Goal: Information Seeking & Learning: Learn about a topic

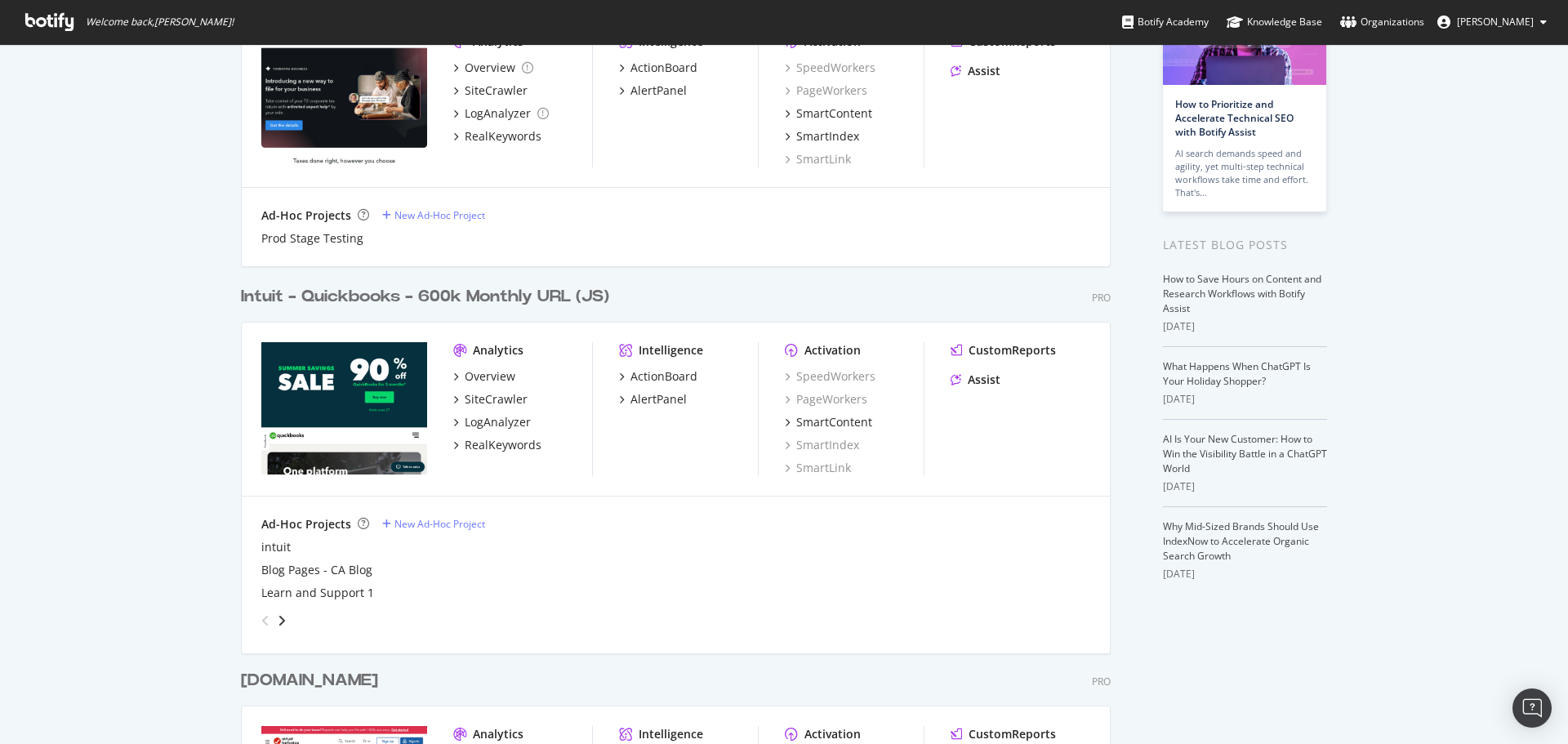
scroll to position [163, 0]
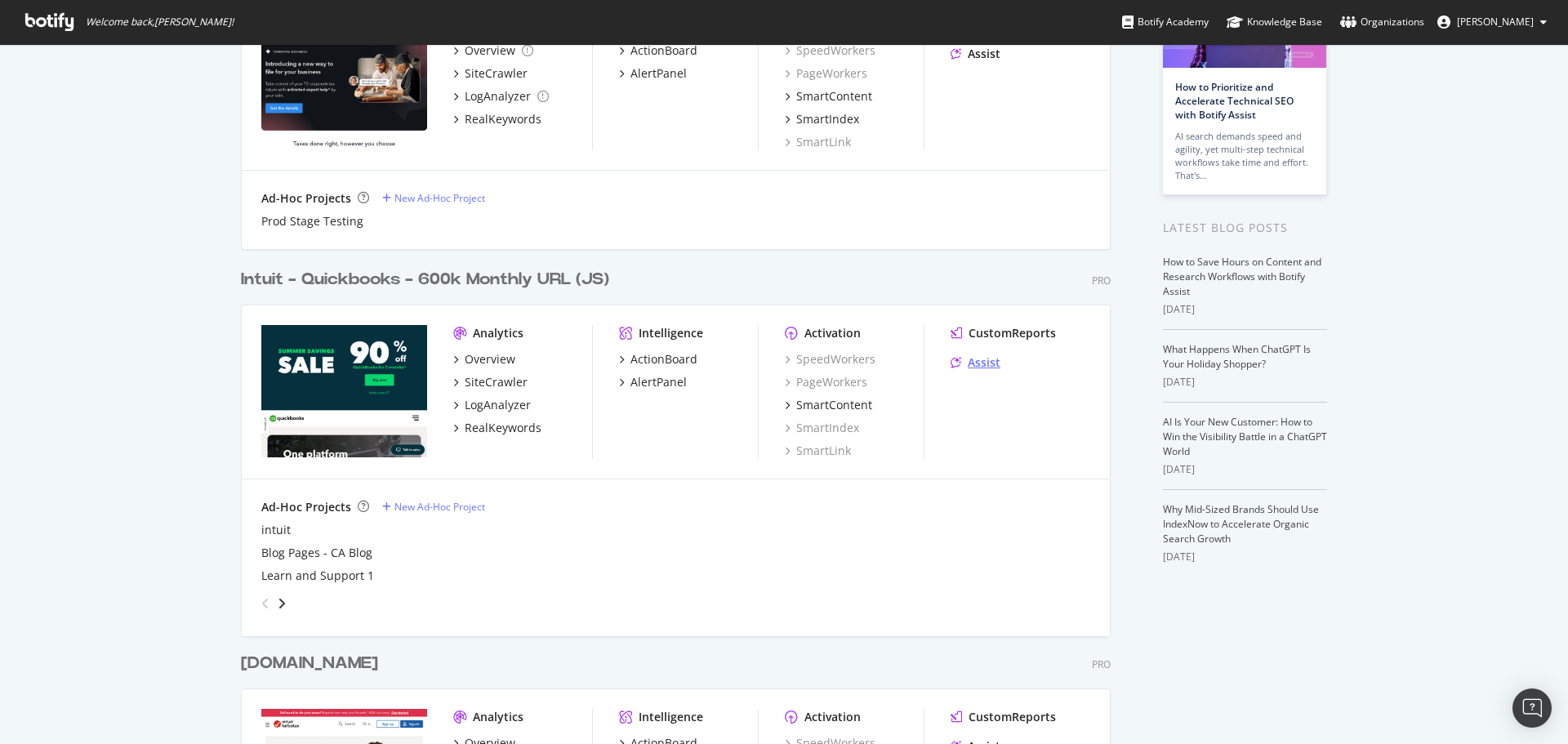
click at [980, 361] on div "Assist" at bounding box center [983, 362] width 32 height 16
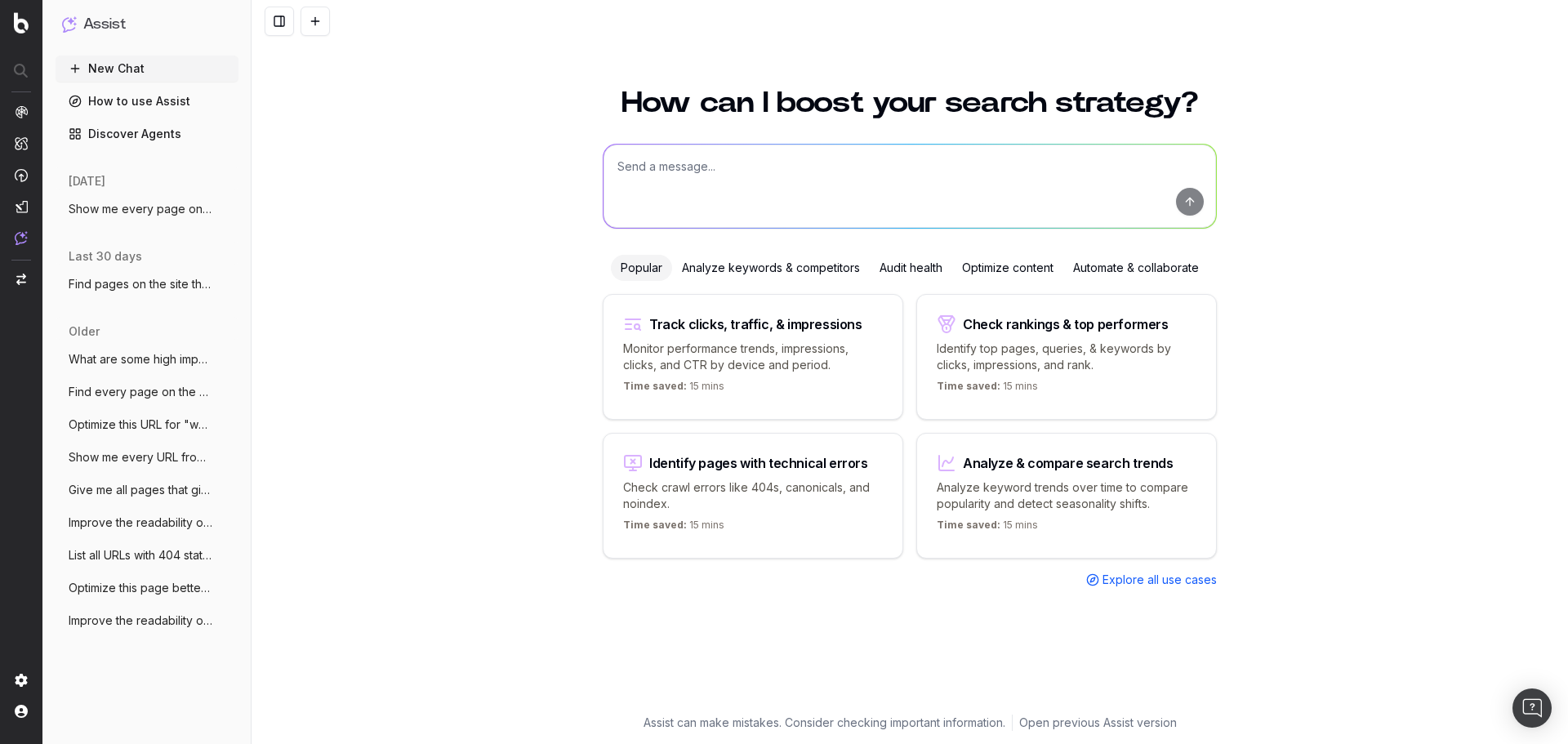
click at [736, 164] on textarea at bounding box center [909, 186] width 612 height 83
type textarea "What are some keywords that have declined in rank over the past two weeks?"
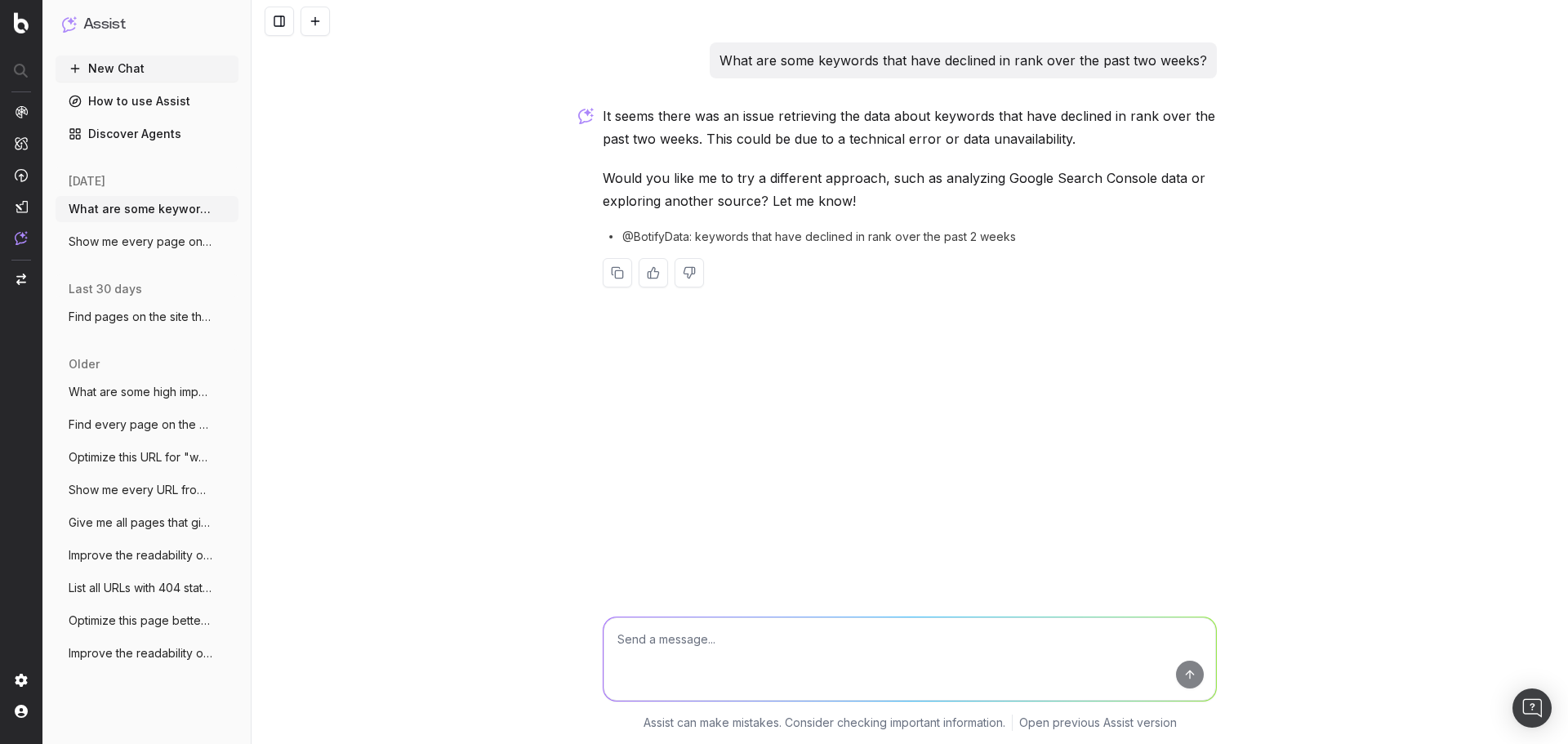
click at [715, 639] on textarea at bounding box center [909, 659] width 612 height 83
drag, startPoint x: 1011, startPoint y: 237, endPoint x: 627, endPoint y: 238, distance: 384.0
click at [627, 238] on span "@BotifyData: keywords that have declined in rank over the past 2 weeks" at bounding box center [819, 237] width 394 height 16
copy span "@BotifyData: keywords that have declined in rank over the past 2 weeks"
click at [758, 645] on textarea at bounding box center [909, 659] width 612 height 83
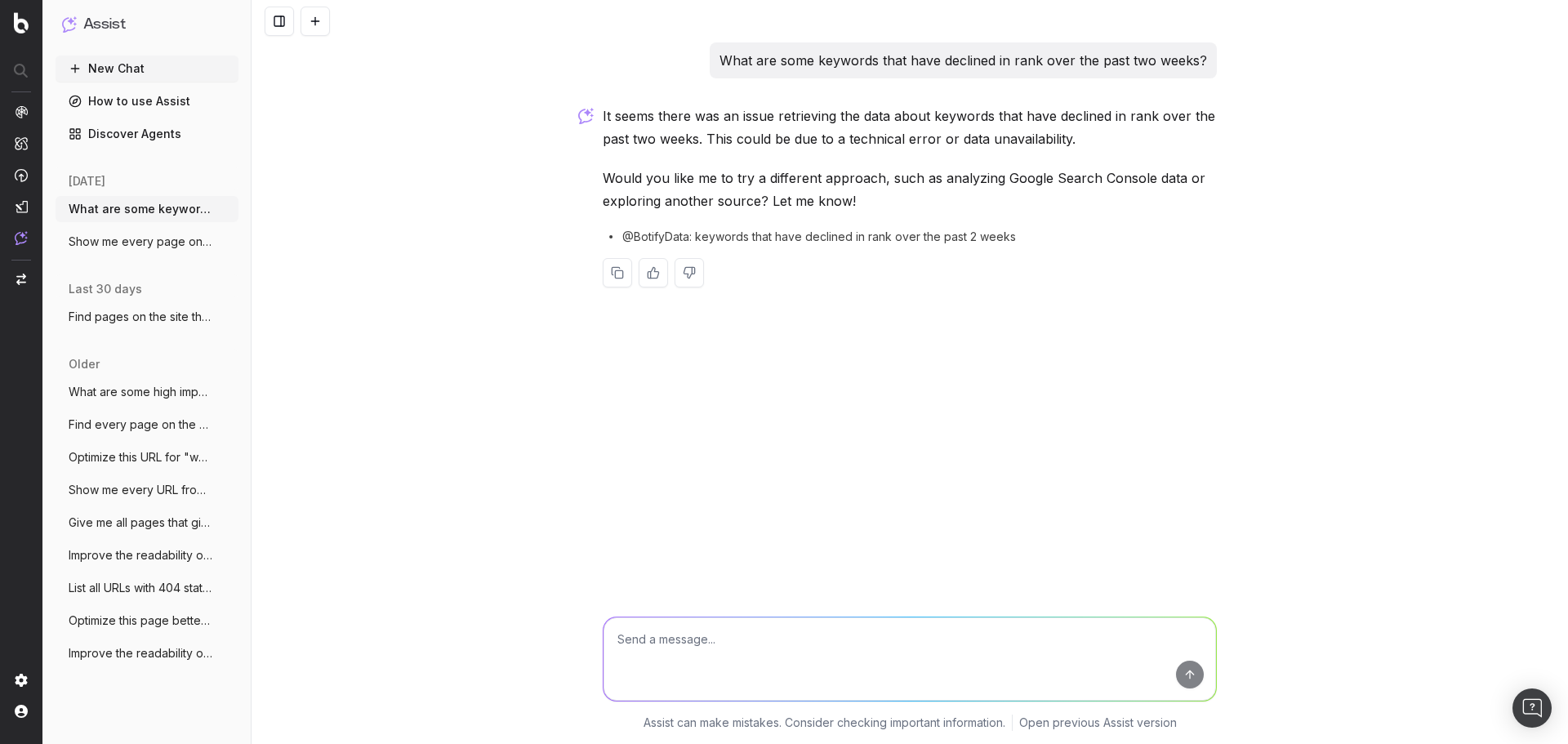
paste textarea "@BotifyData: keywords that have declined in rank over the past 2 weeks"
type textarea "@BotifyData: keywords that have declined in rank over the past 2 weeks"
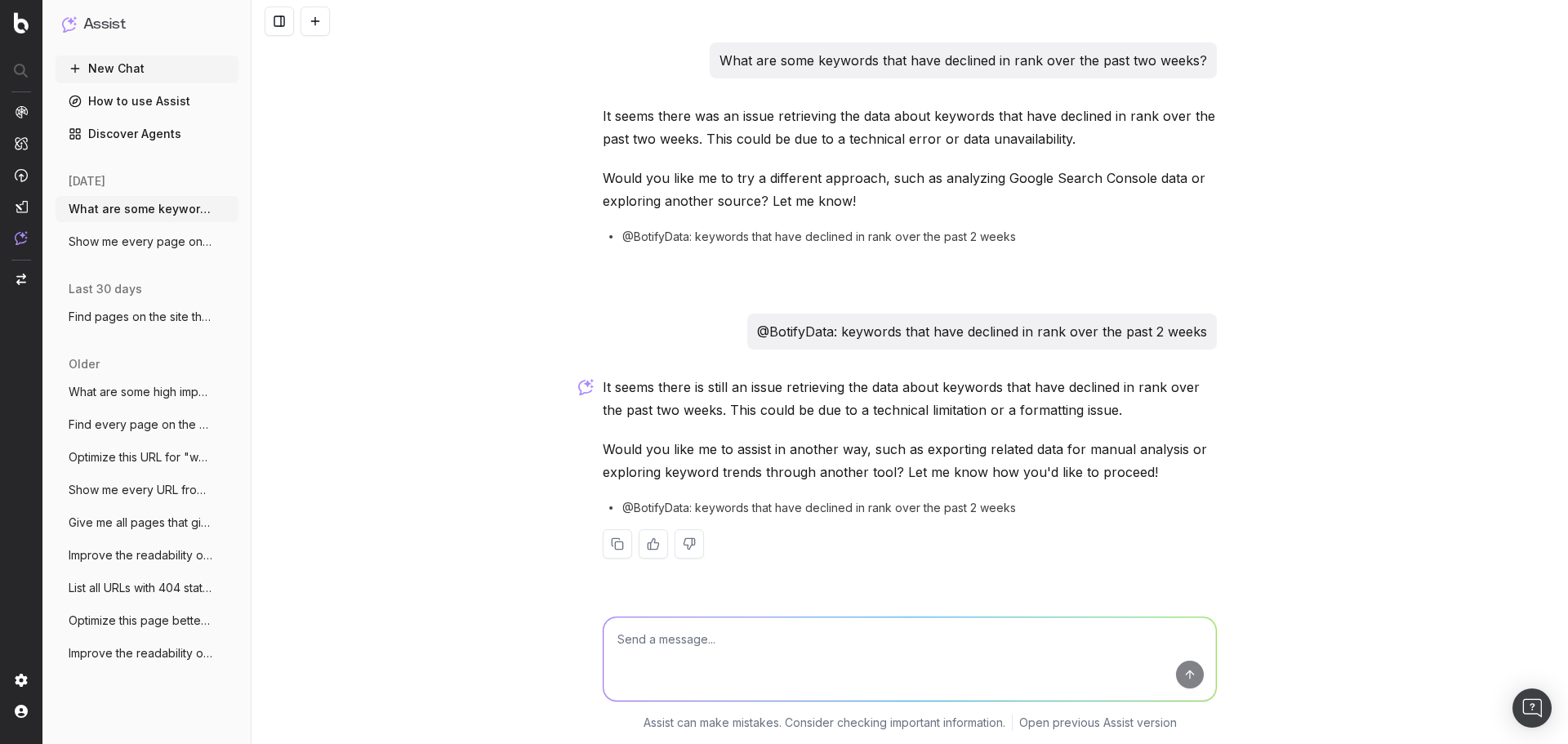
click at [924, 635] on textarea at bounding box center [909, 659] width 612 height 83
paste textarea "For the following page, give me recommendations to improve the relevance to the…"
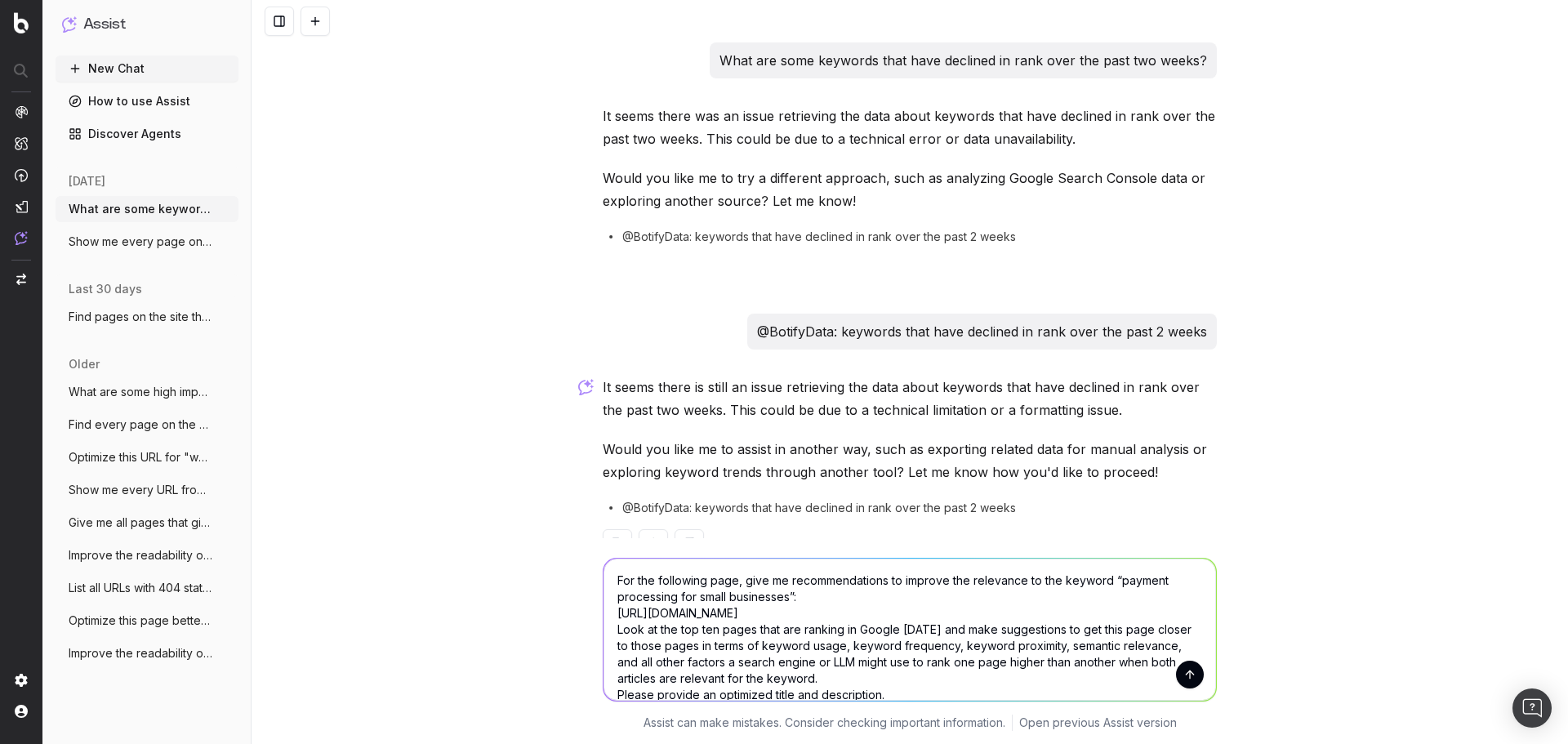
scroll to position [67, 0]
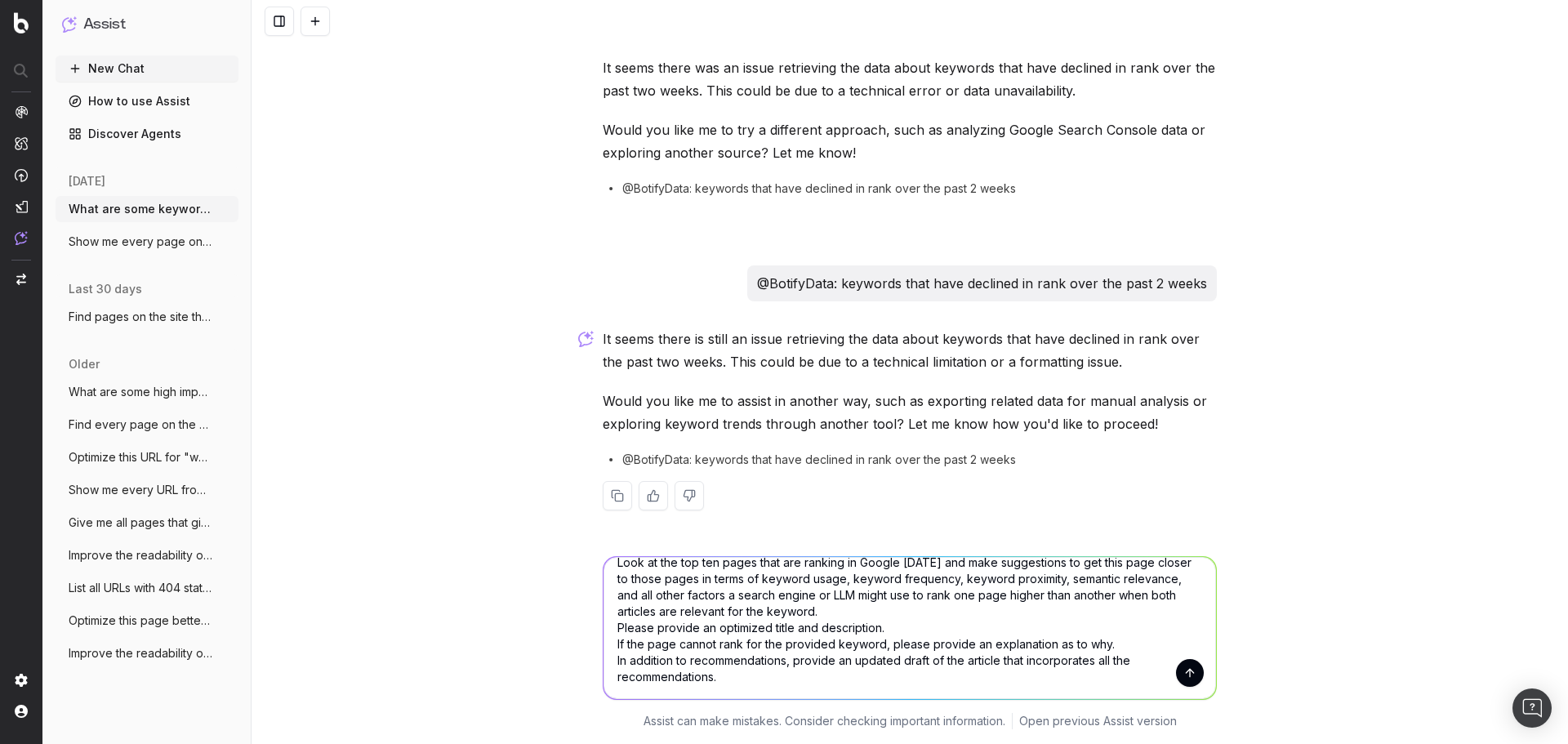
type textarea "For the following page, give me recommendations to improve the relevance to the…"
click at [1189, 680] on button "submit" at bounding box center [1190, 672] width 28 height 28
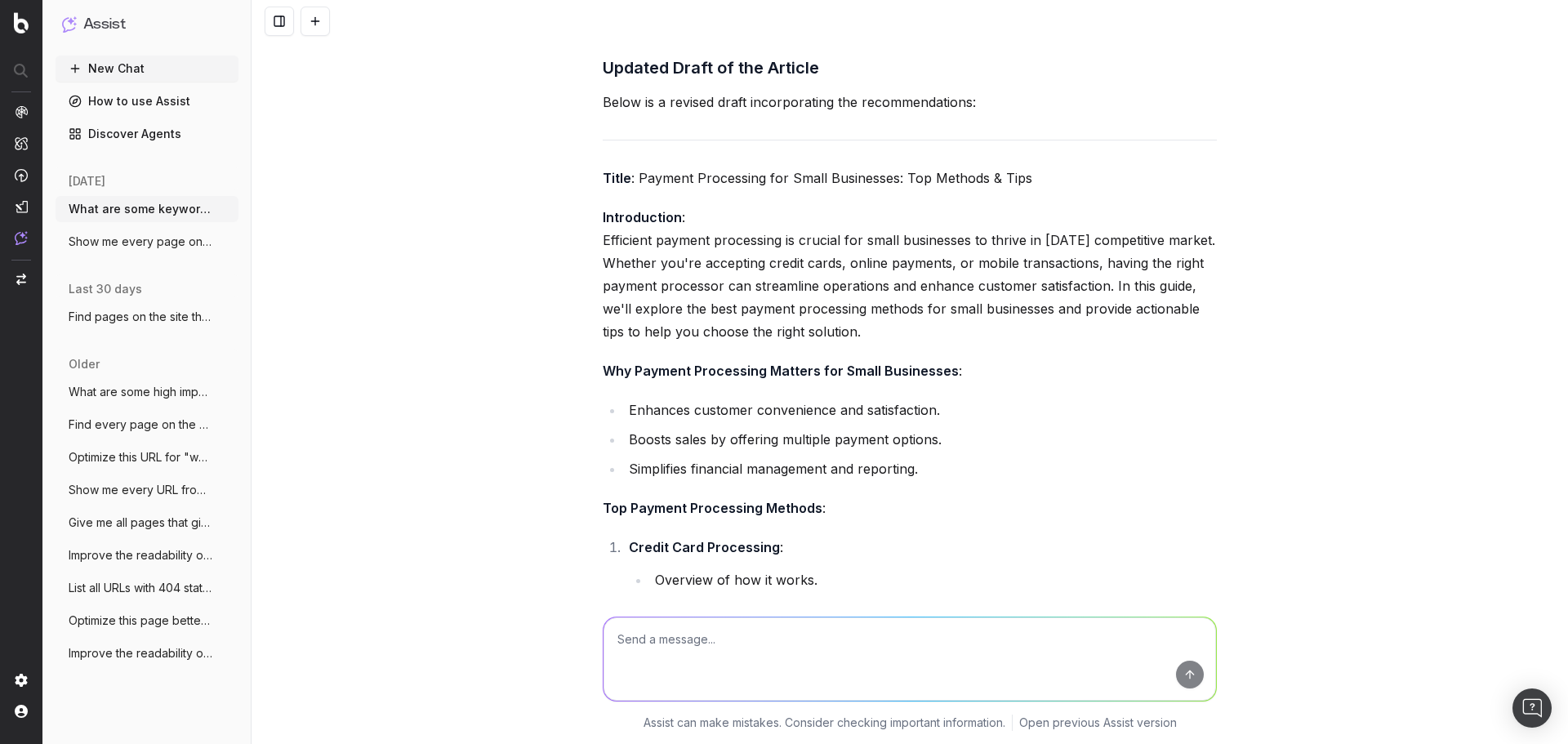
scroll to position [1923, 0]
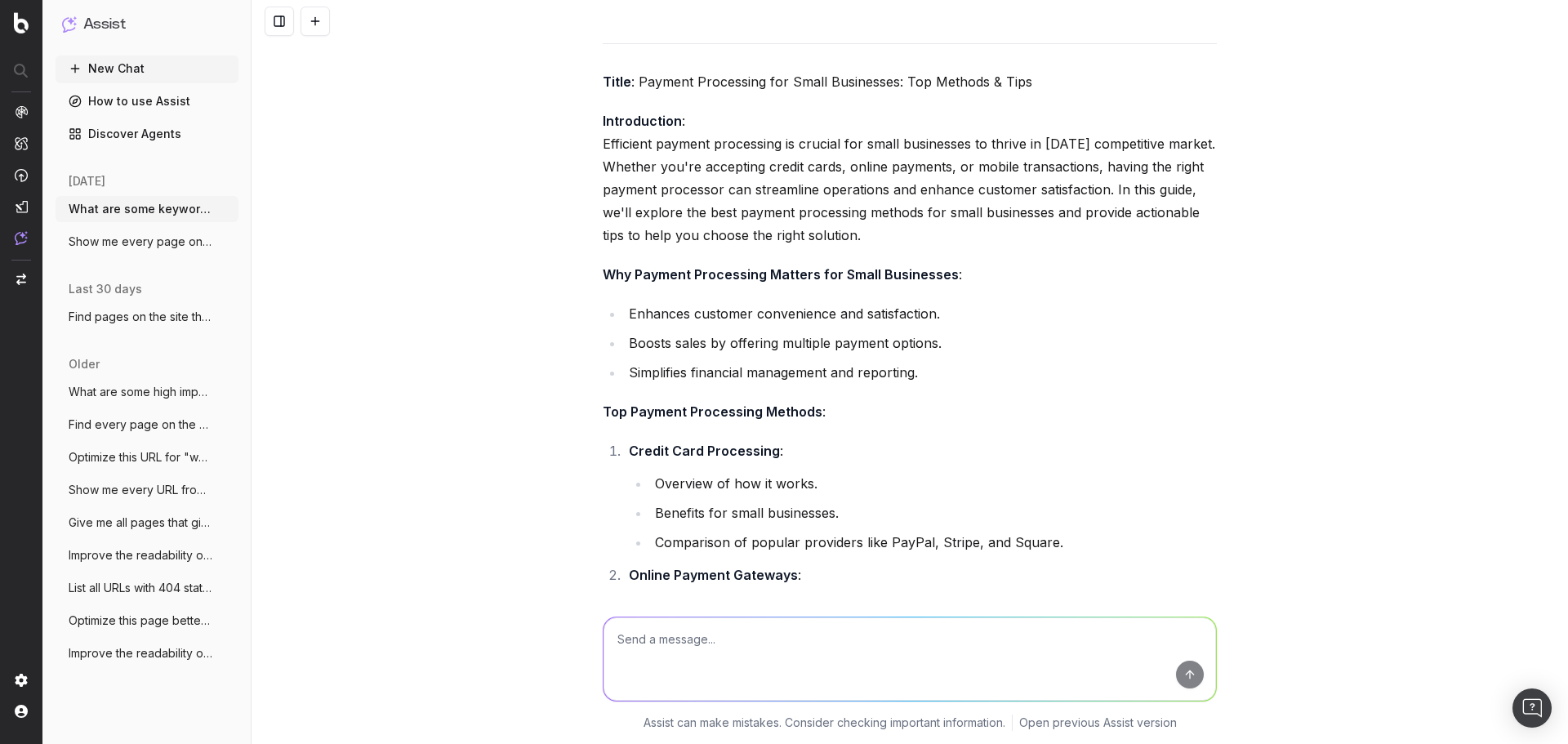
click at [708, 639] on textarea at bounding box center [909, 659] width 612 height 83
type textarea "R"
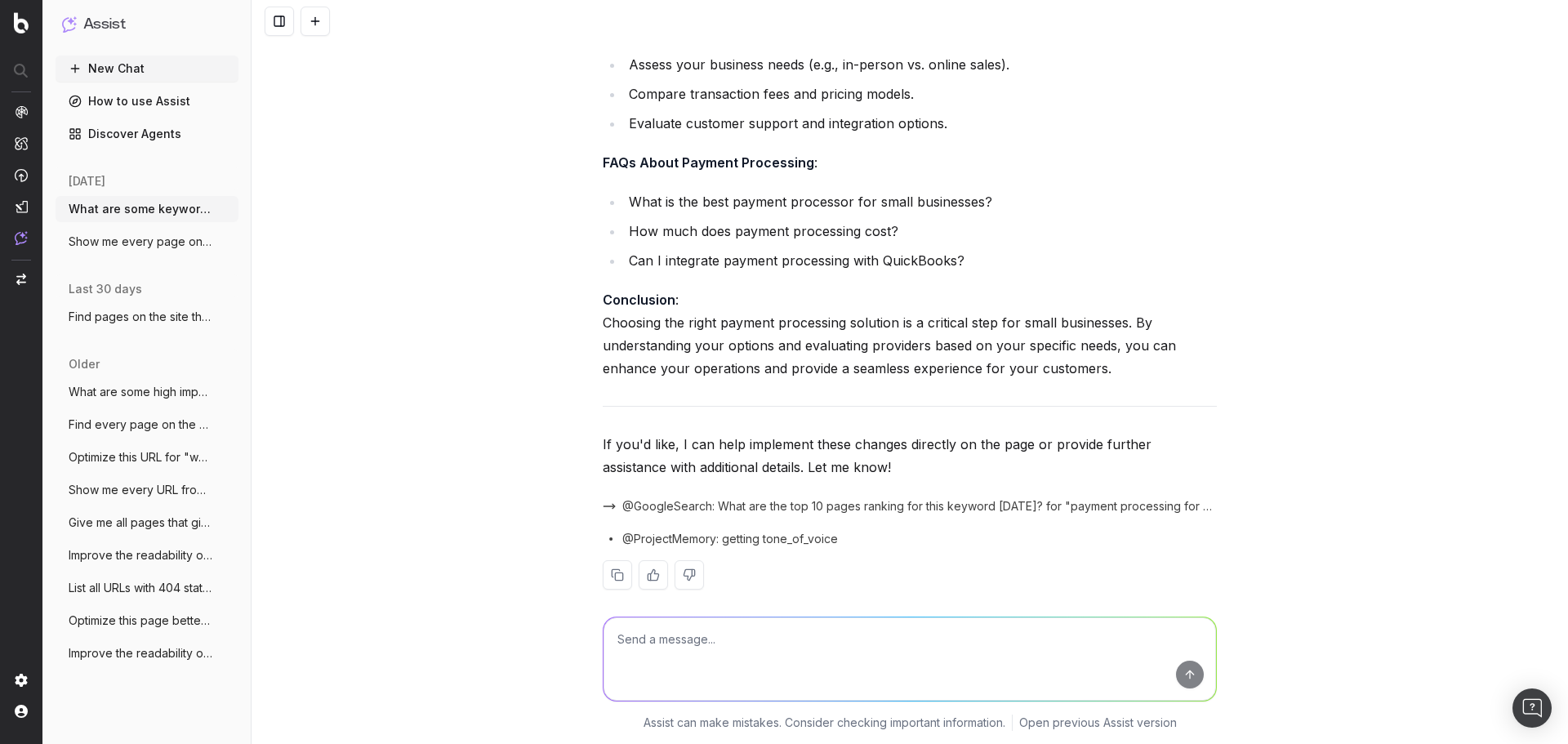
scroll to position [2739, 0]
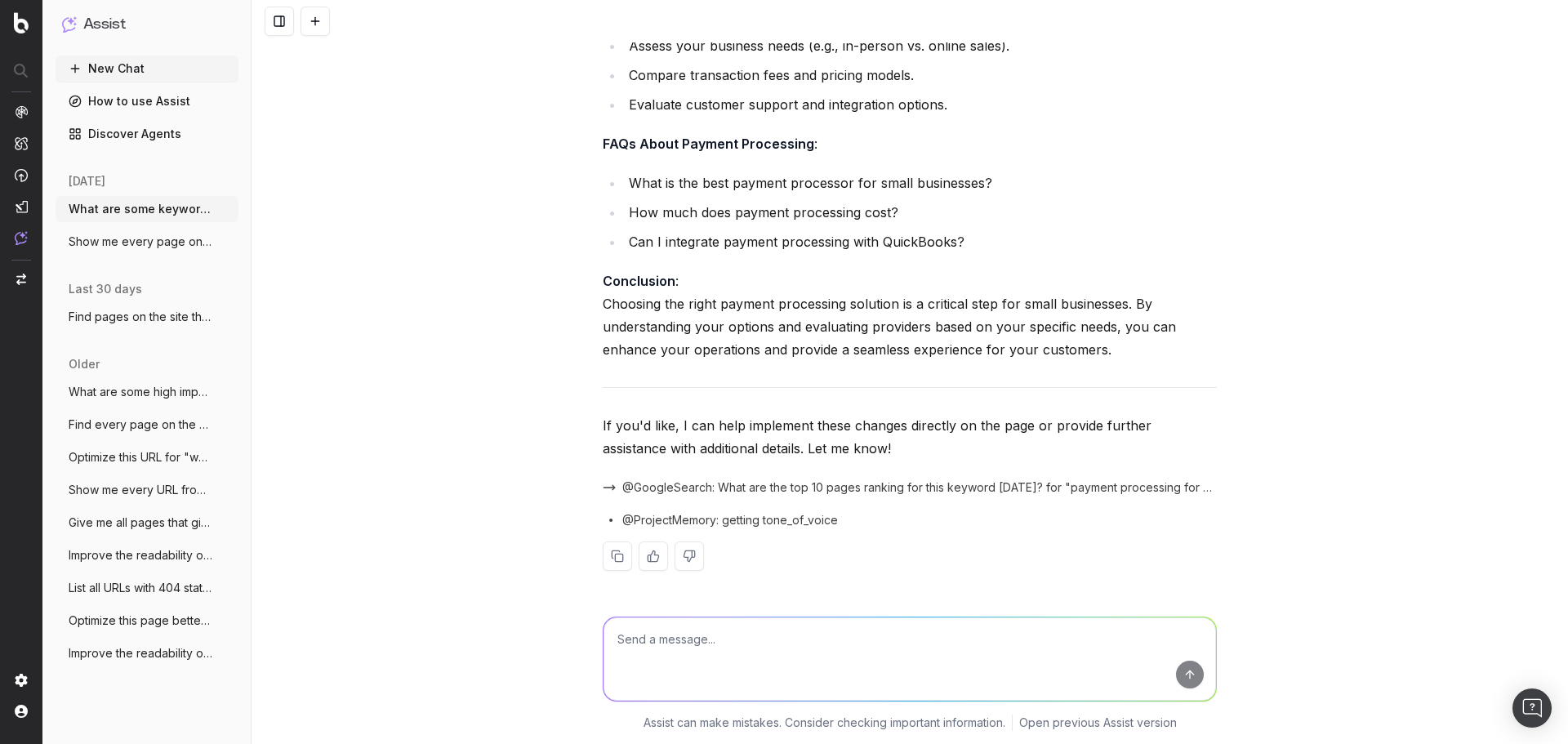
click at [722, 640] on textarea at bounding box center [909, 659] width 612 height 83
type textarea "Rewrite the article as necessary using the changes you suggest"
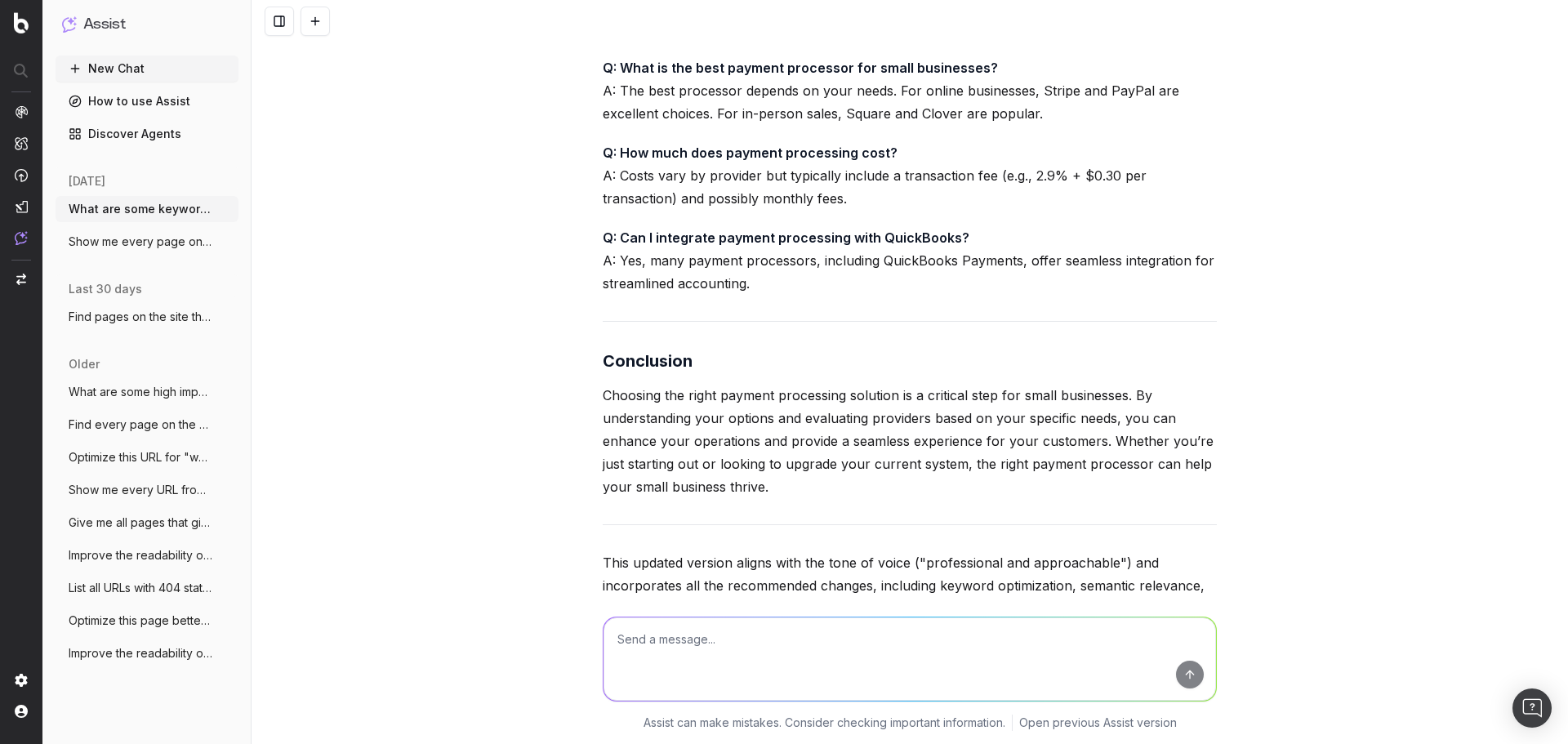
scroll to position [5341, 0]
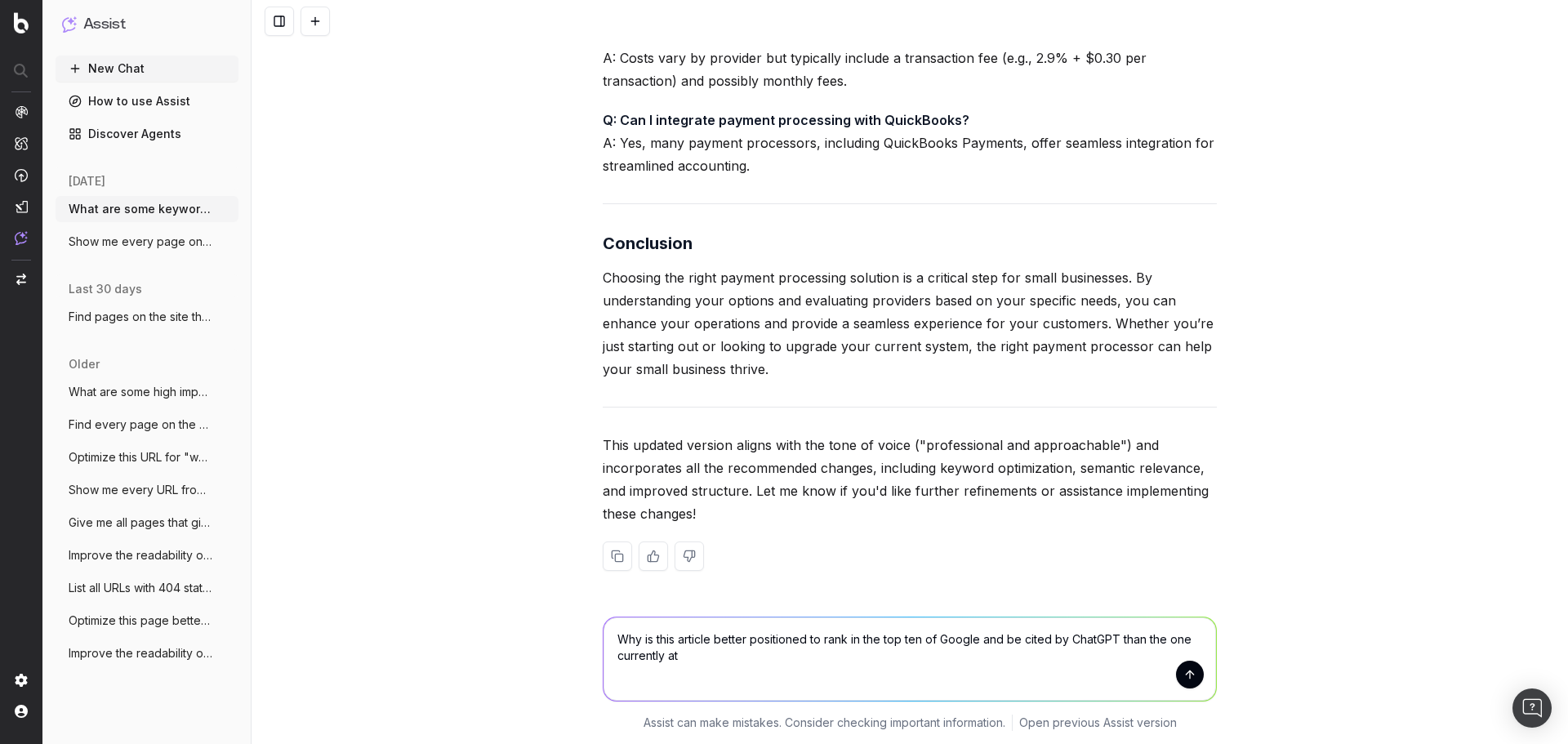
paste textarea "https://quickbooks.intuit.com/r/payments/small-business-payment-methods/"
type textarea "Why is this article better positioned to rank in the top ten of Google and be c…"
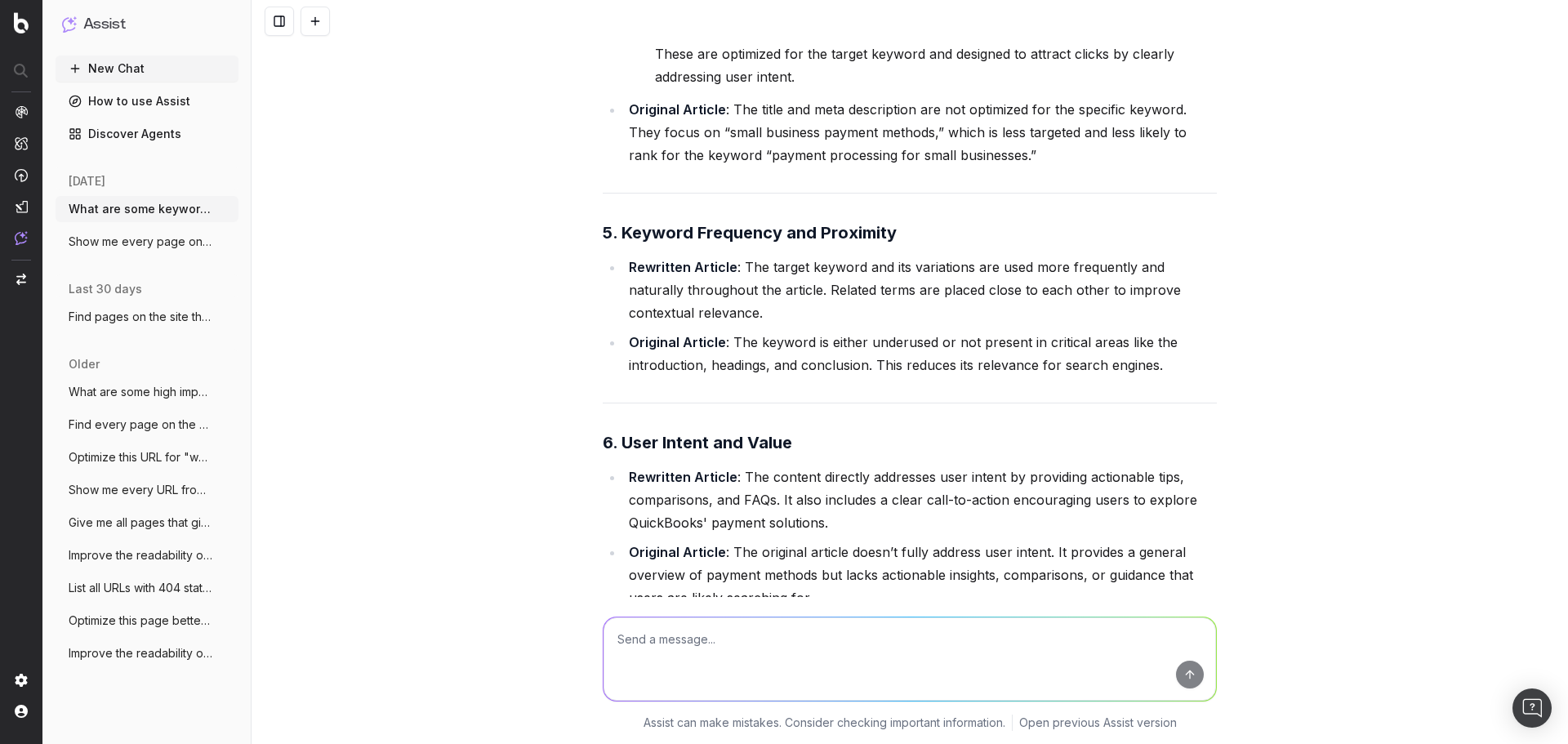
scroll to position [7093, 0]
click at [827, 645] on textarea at bounding box center [909, 659] width 612 height 83
type textarea "Compare the two articles in terms of keyword proximity and frequency and demons…"
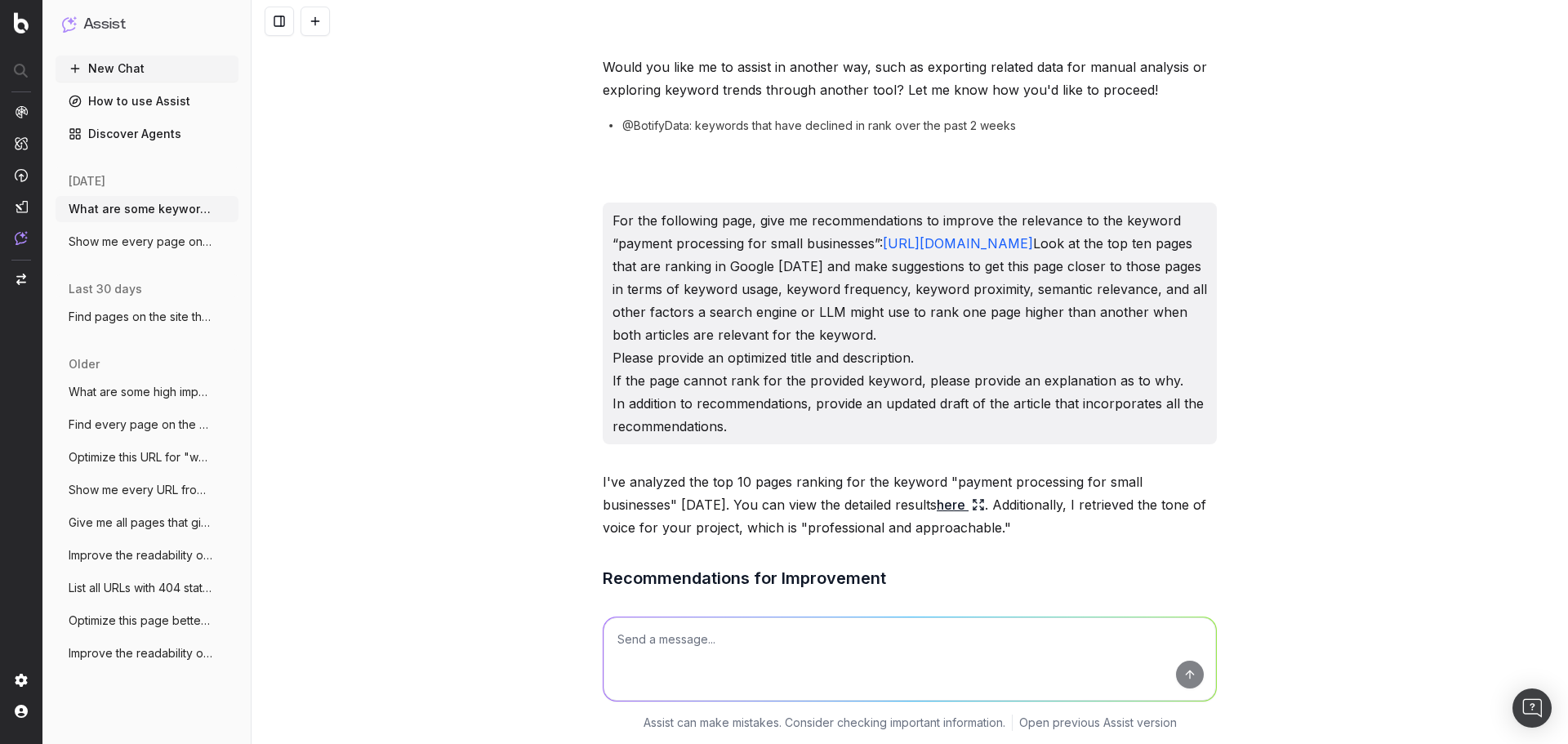
scroll to position [408, 0]
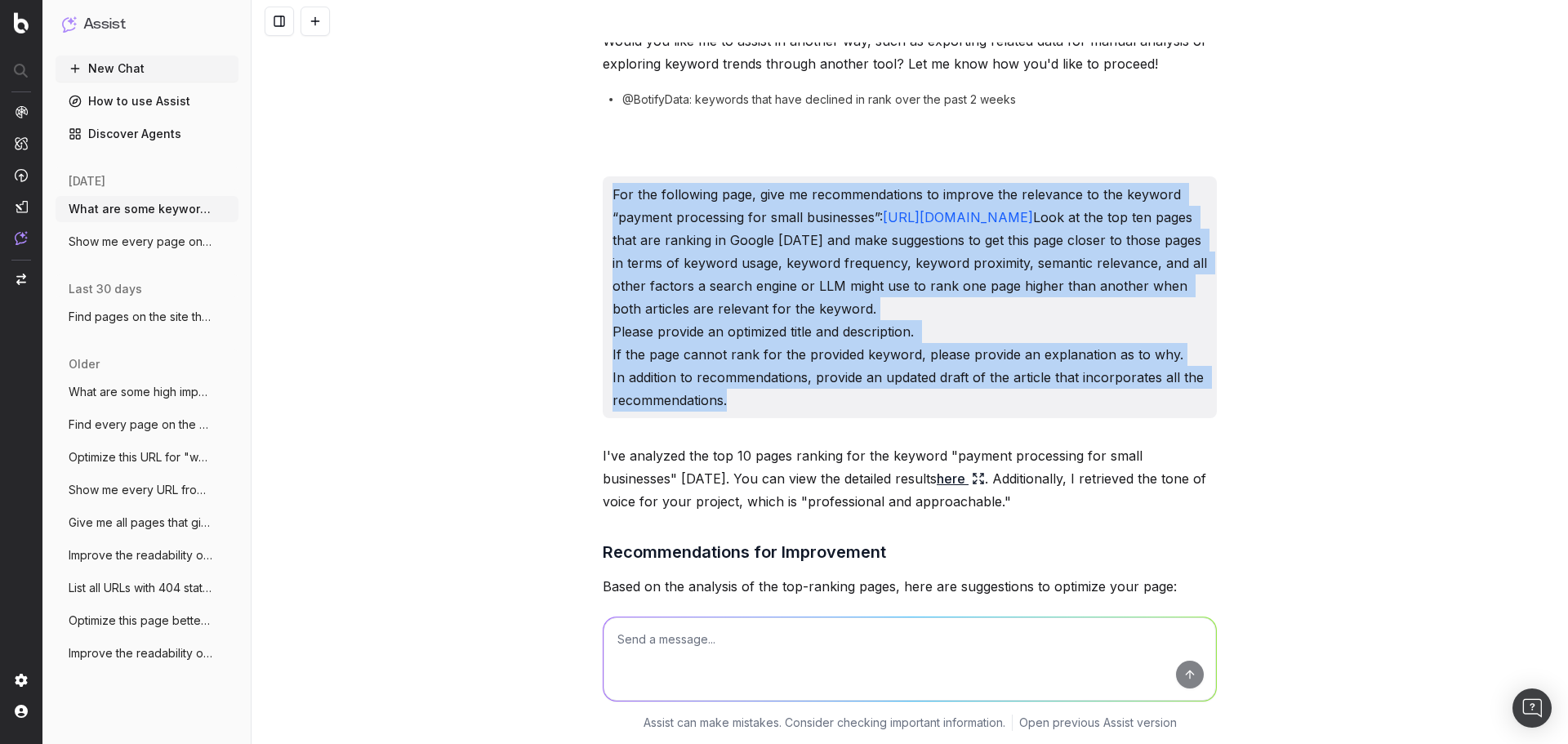
drag, startPoint x: 743, startPoint y: 425, endPoint x: 606, endPoint y: 196, distance: 266.9
click at [612, 196] on p "For the following page, give me recommendations to improve the relevance to the…" at bounding box center [909, 297] width 594 height 229
copy p "For the following page, give me recommendations to improve the relevance to the…"
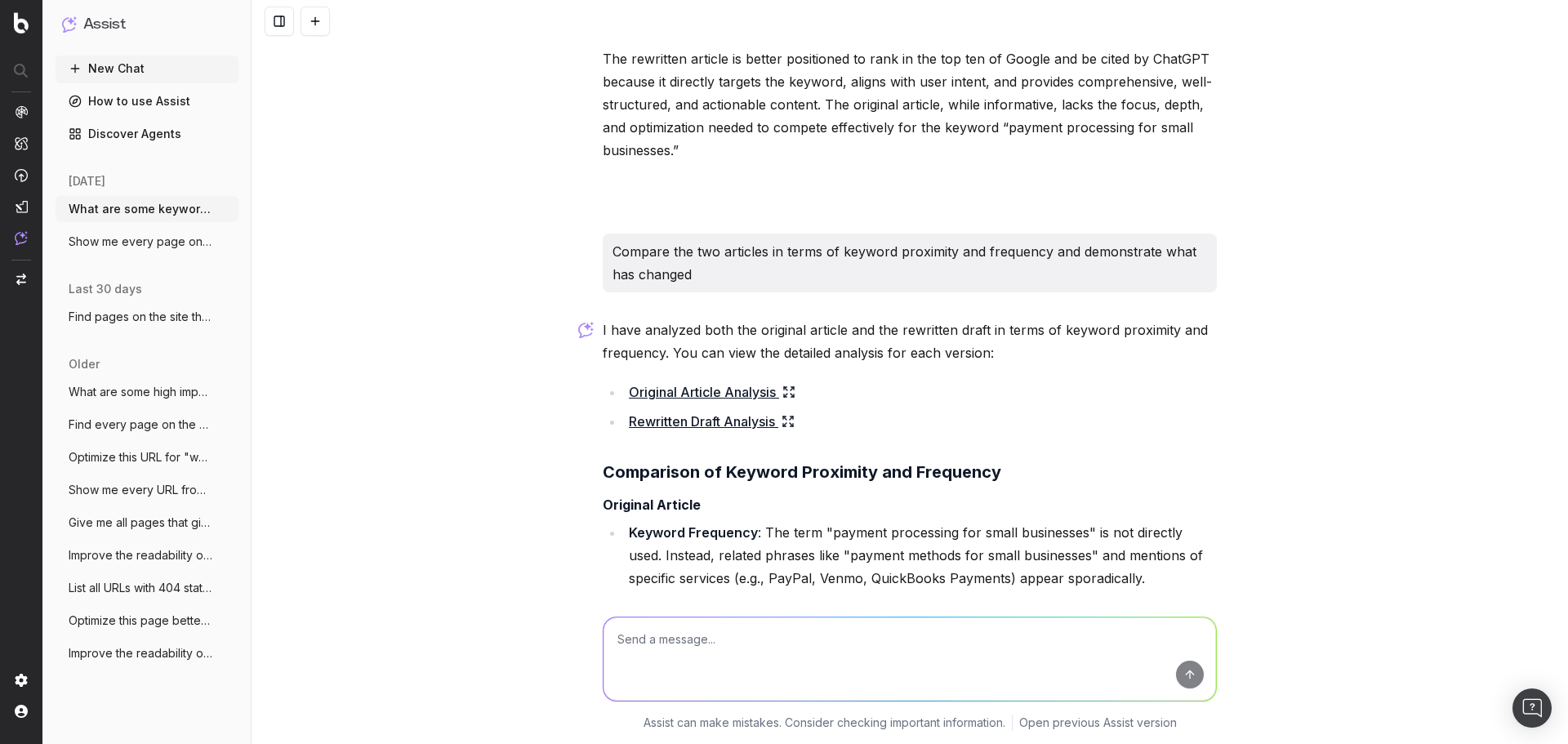
scroll to position [8543, 0]
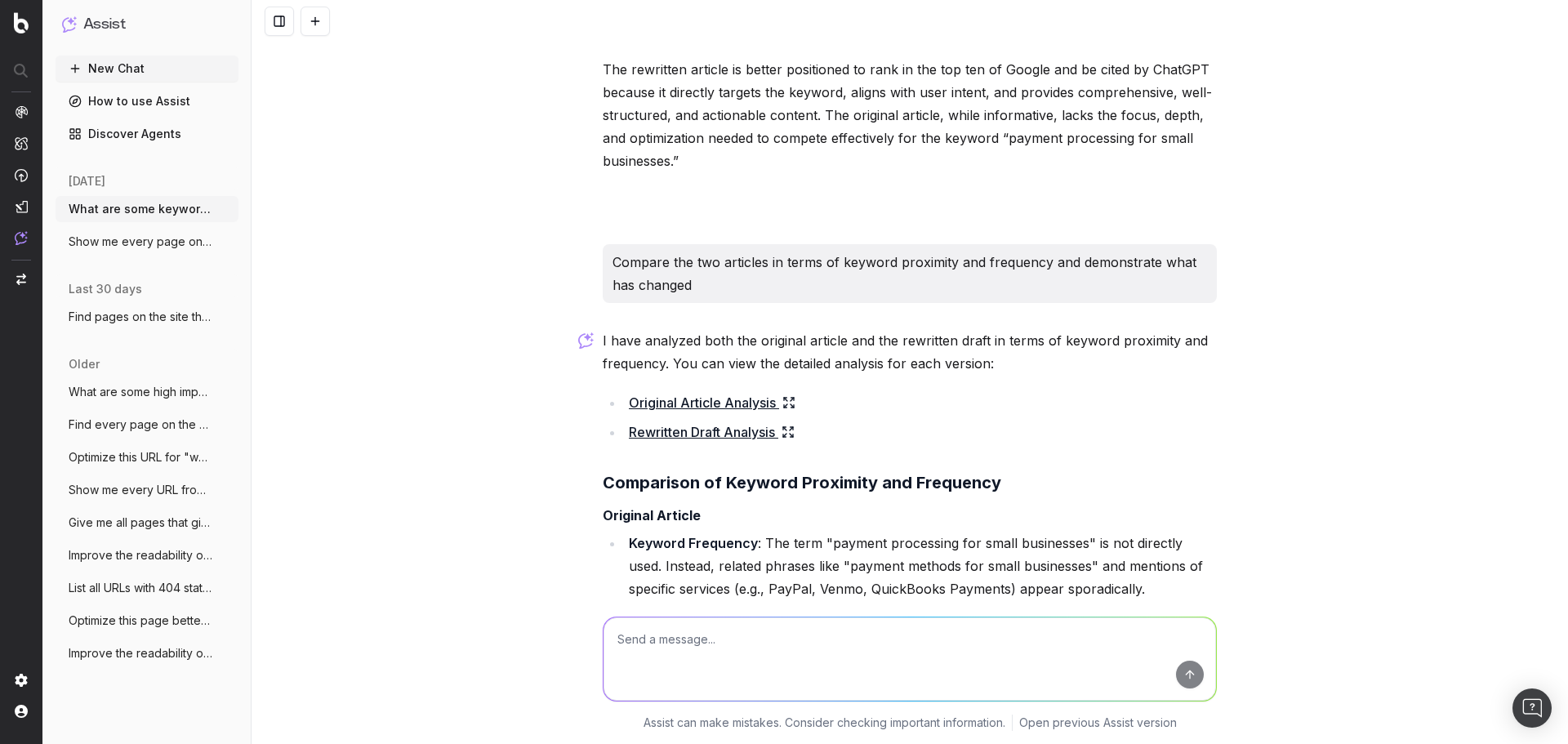
click at [740, 414] on link "Original Article Analysis" at bounding box center [712, 402] width 167 height 23
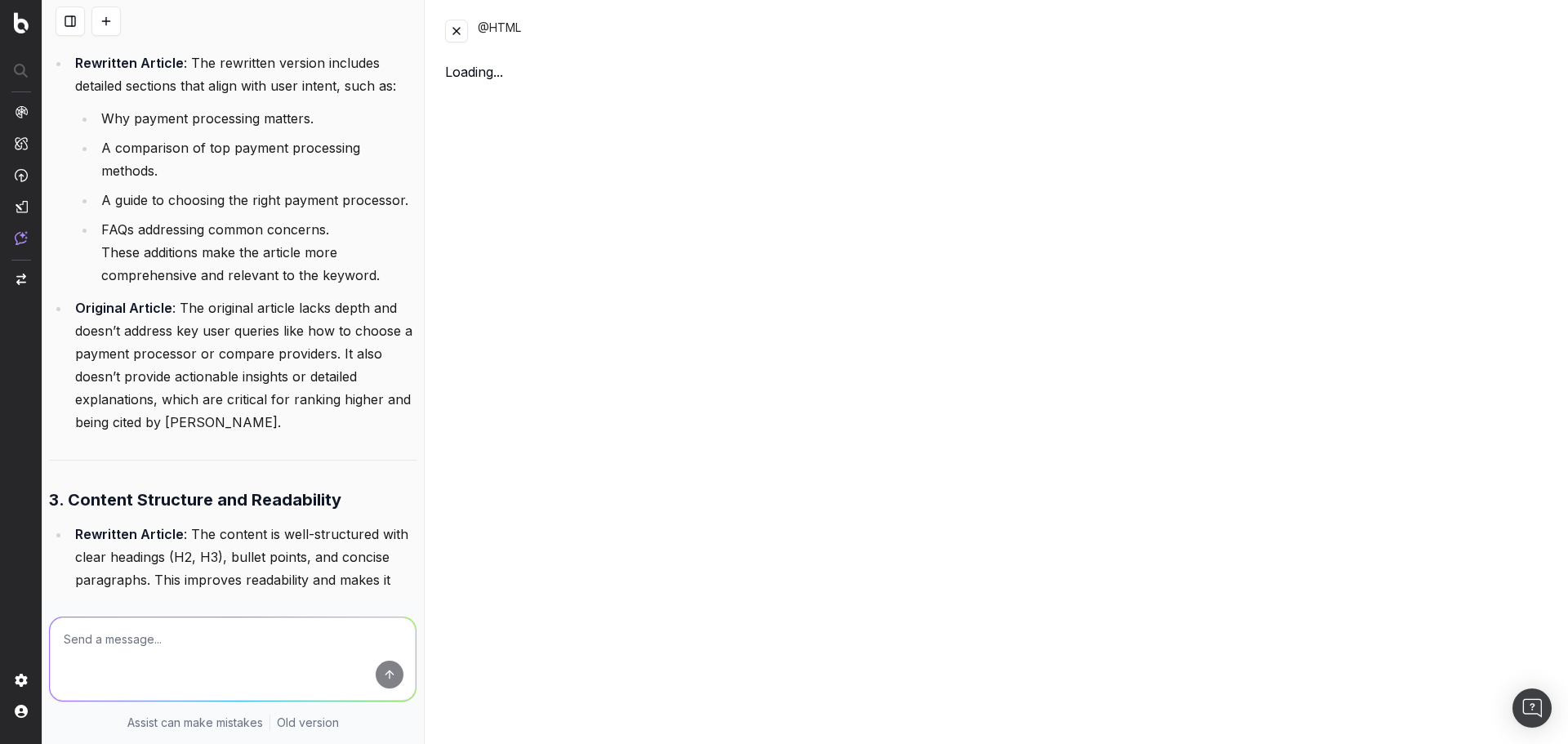
scroll to position [11684, 0]
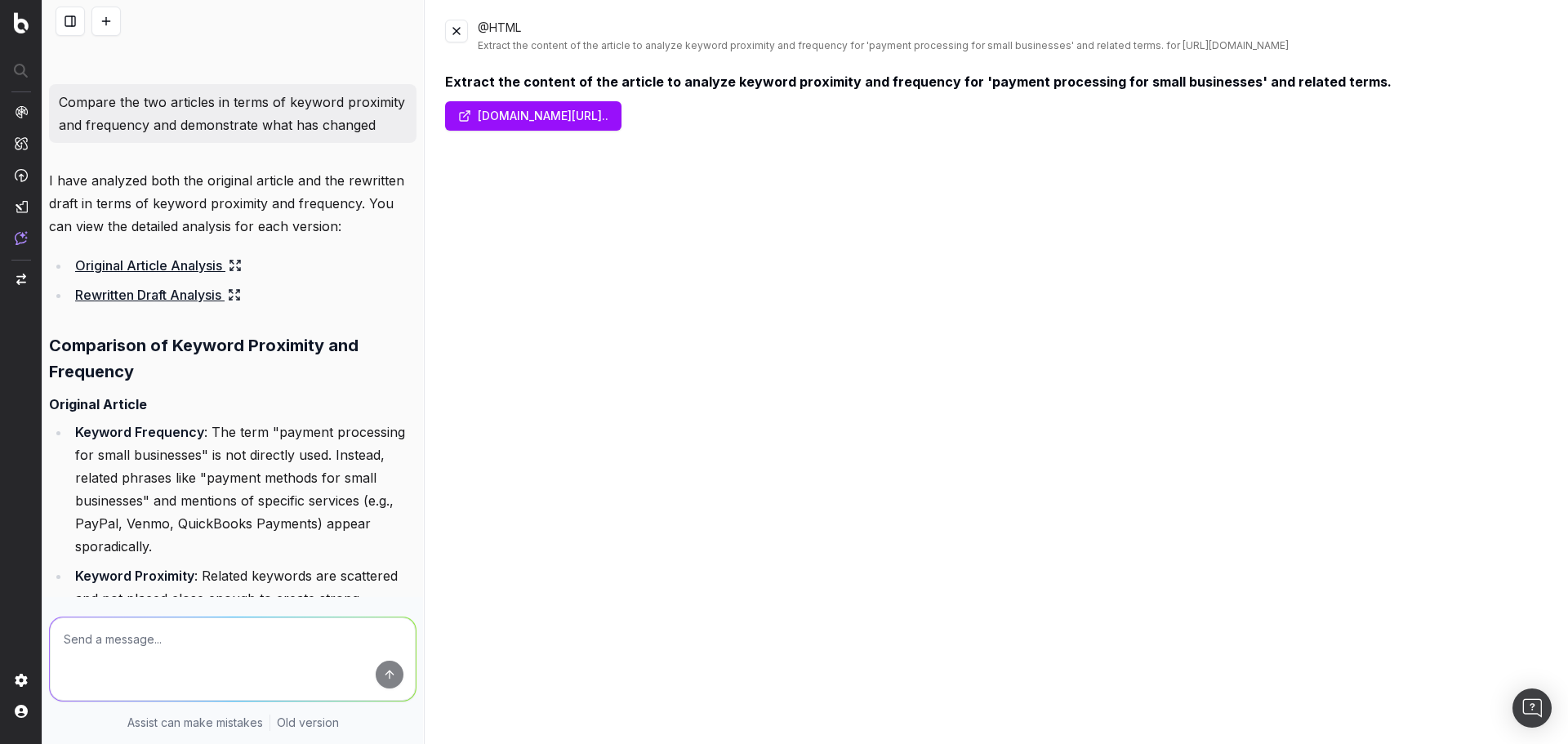
click at [621, 107] on link "quickbooks.intuit.com/r/payments/small-business-pa..." at bounding box center [533, 116] width 177 height 30
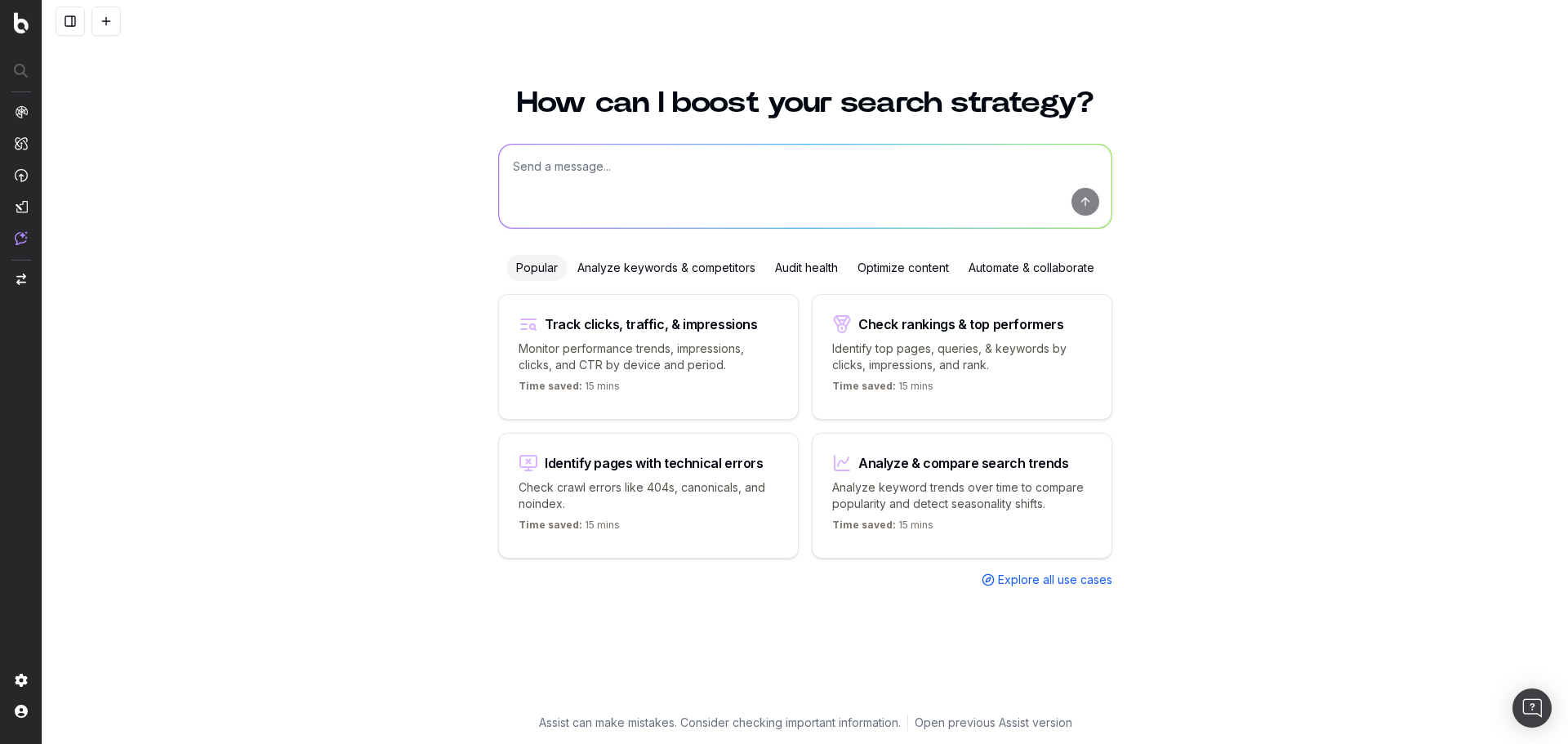
click at [759, 160] on textarea at bounding box center [804, 186] width 612 height 83
click at [903, 272] on div "Optimize content" at bounding box center [903, 267] width 111 height 26
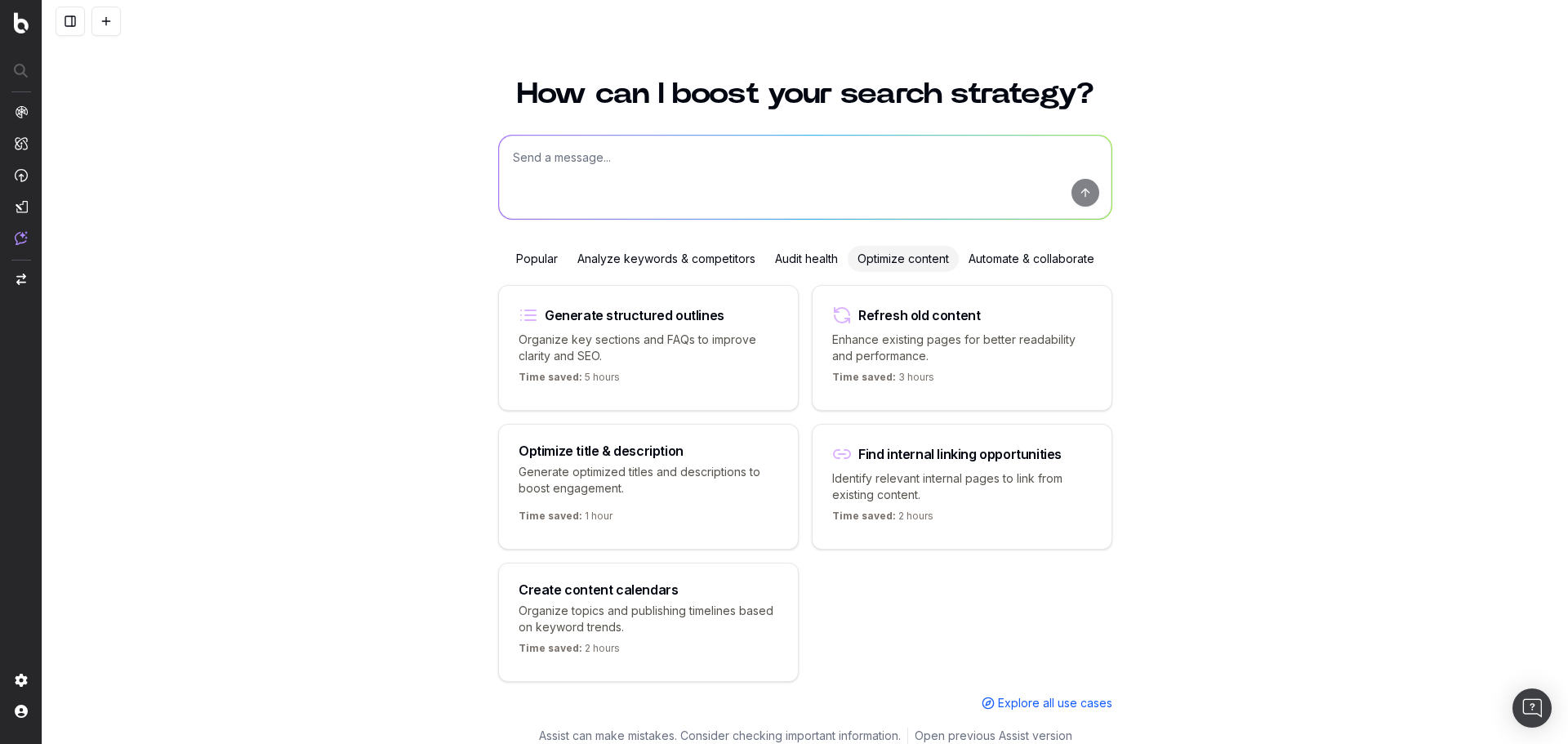
scroll to position [29, 0]
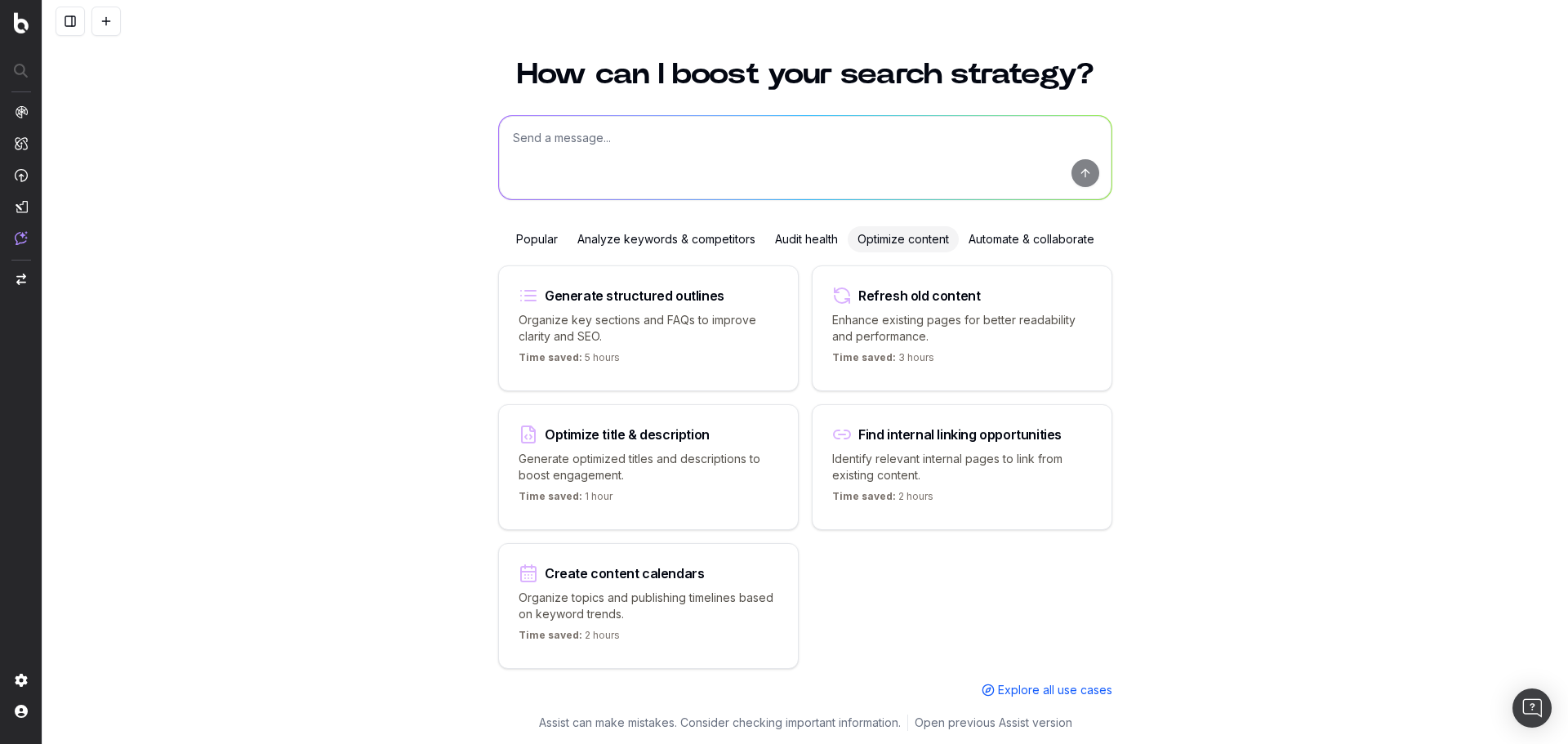
click at [717, 178] on textarea at bounding box center [804, 157] width 612 height 83
paste textarea "For the following page, give me recommendations to improve the relevance to the…"
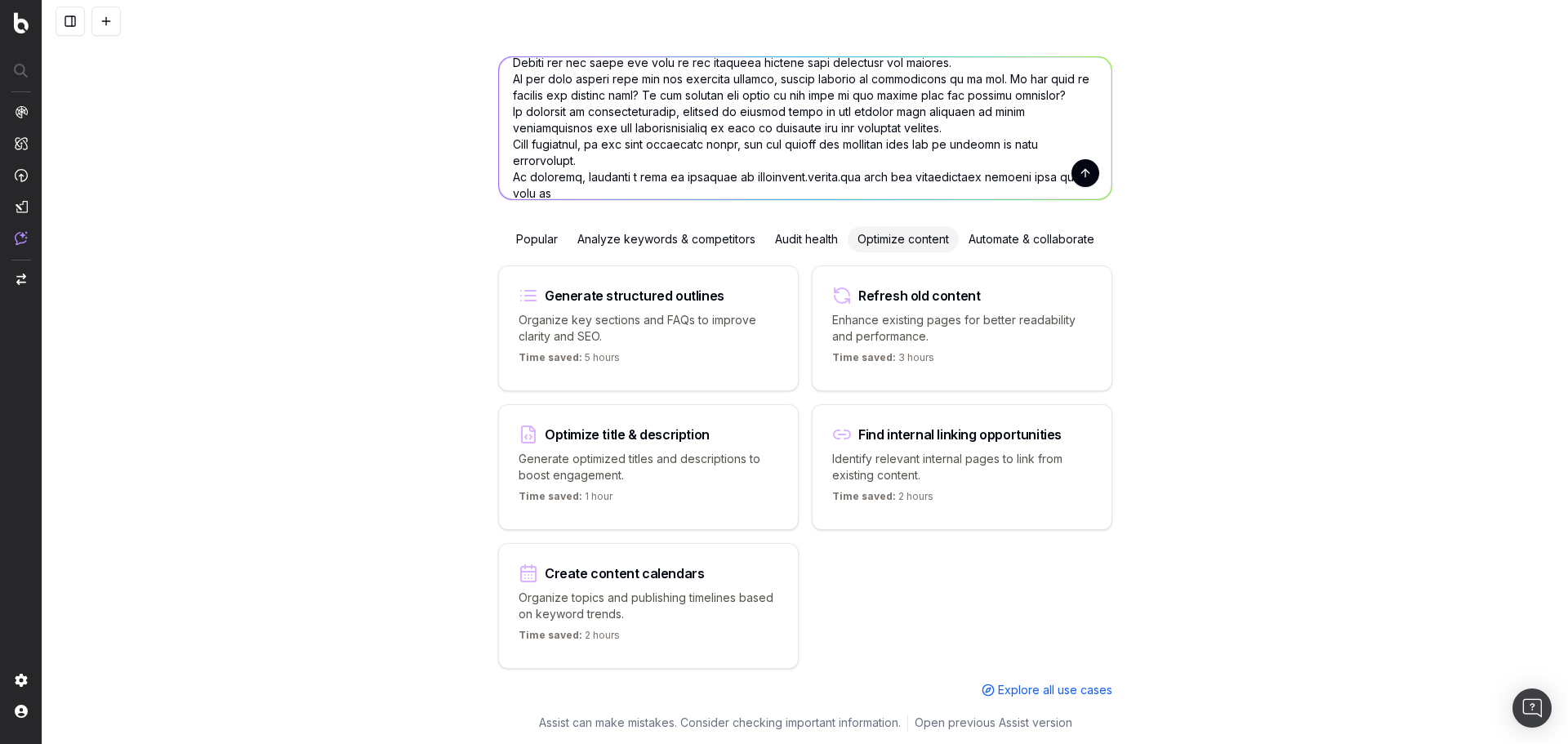
scroll to position [149, 0]
type textarea "For the following page, give me recommendations to improve the relevance to the…"
click at [1080, 169] on button "submit" at bounding box center [1085, 173] width 28 height 28
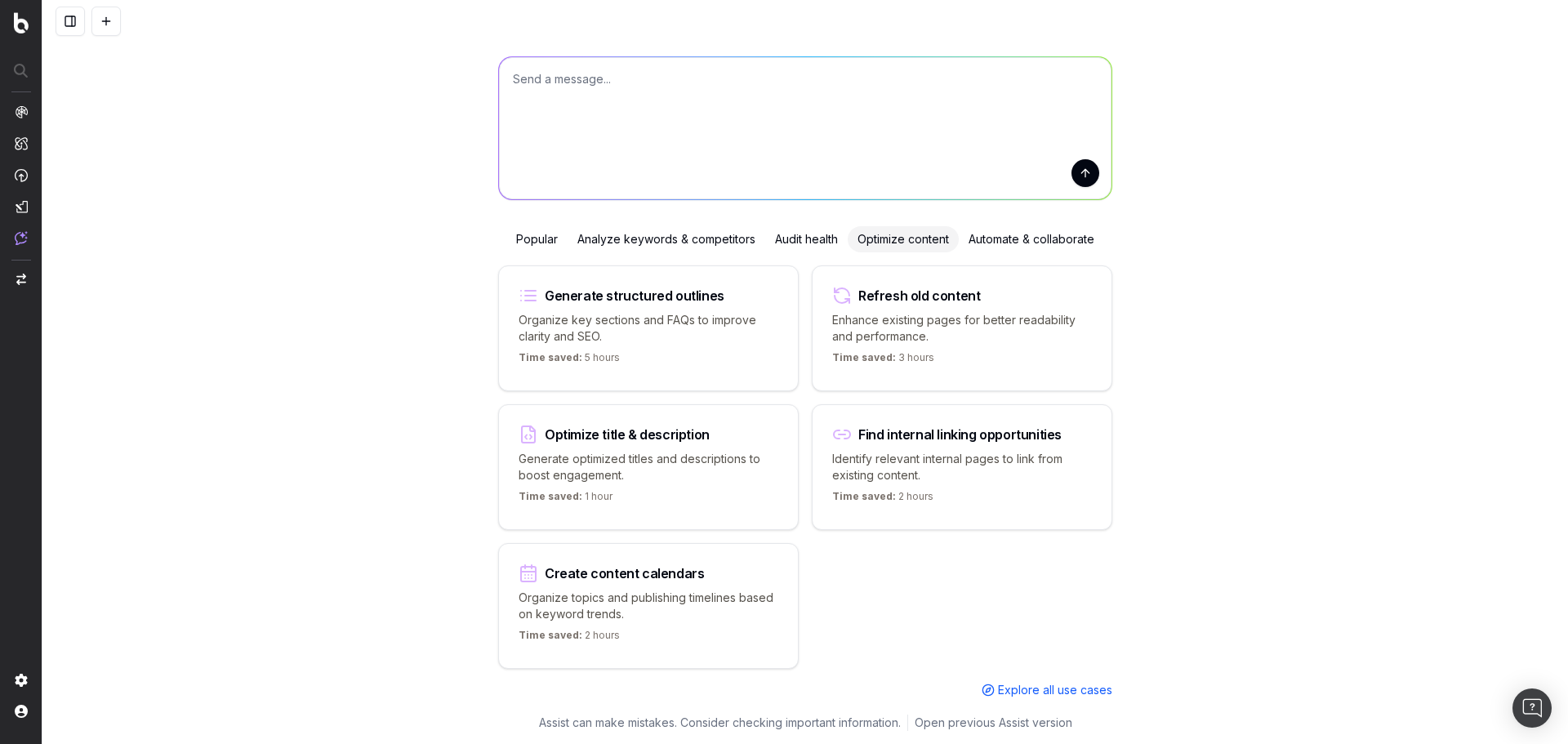
scroll to position [0, 0]
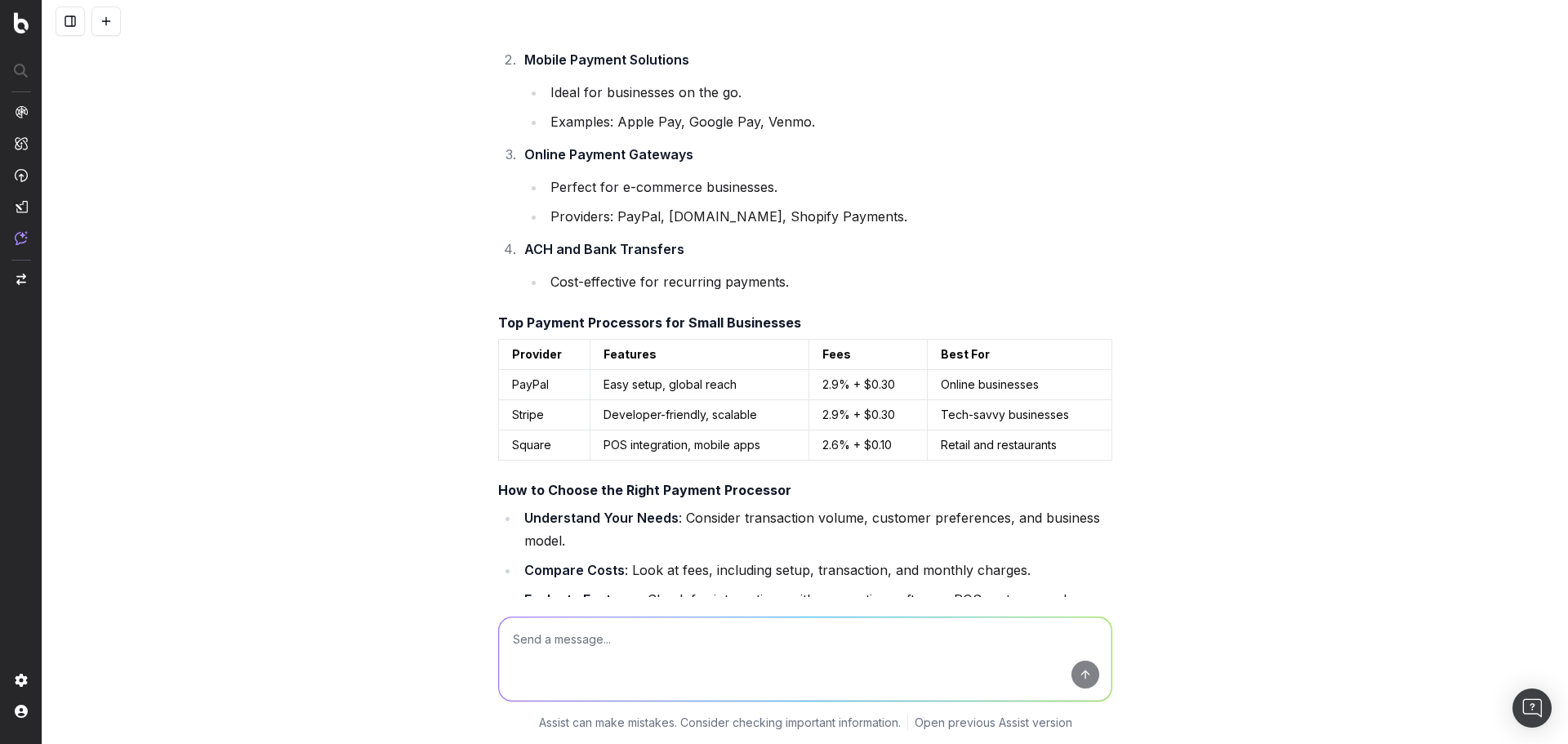
scroll to position [2118, 0]
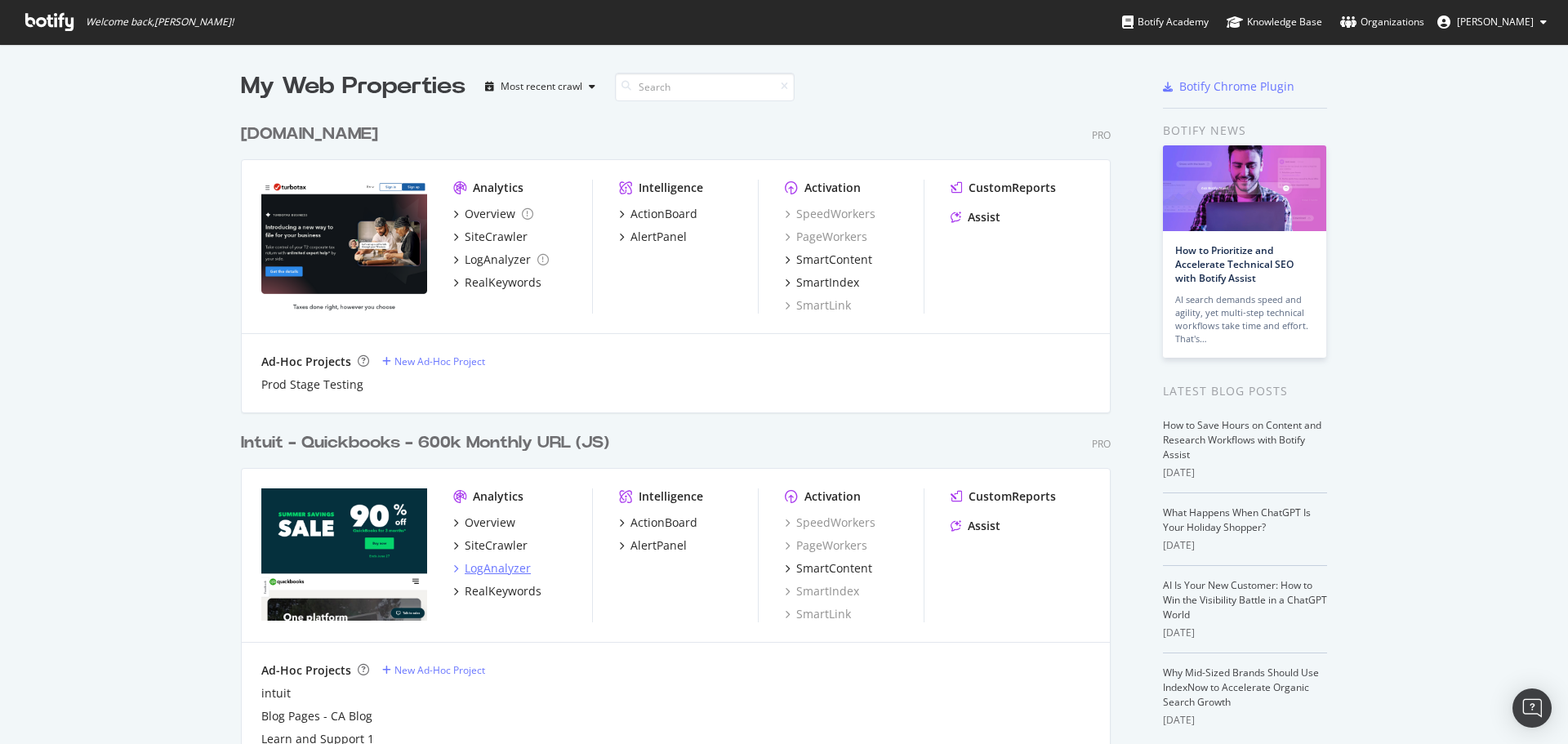
click at [488, 567] on div "LogAnalyzer" at bounding box center [498, 568] width 66 height 16
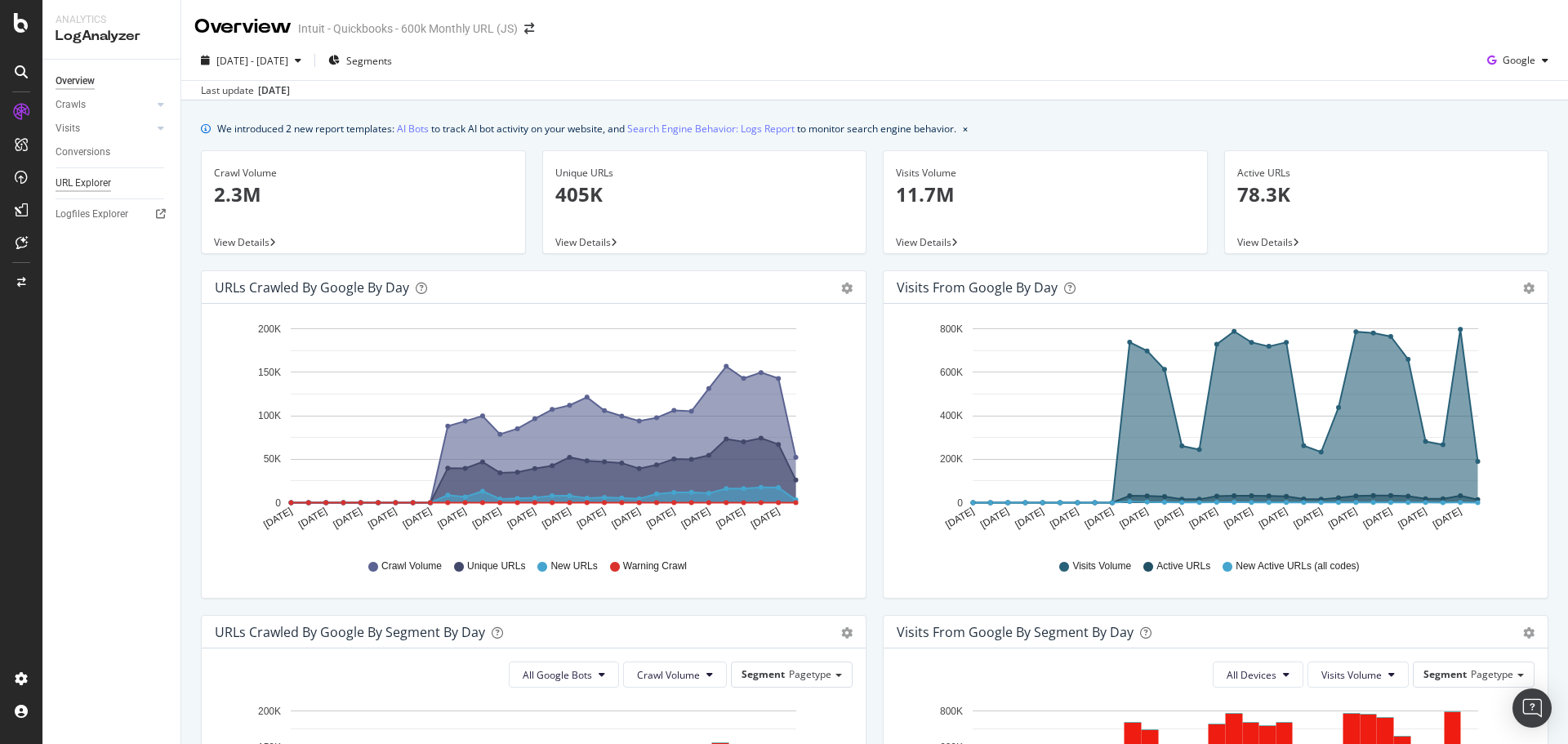
click at [81, 178] on div "URL Explorer" at bounding box center [83, 183] width 56 height 17
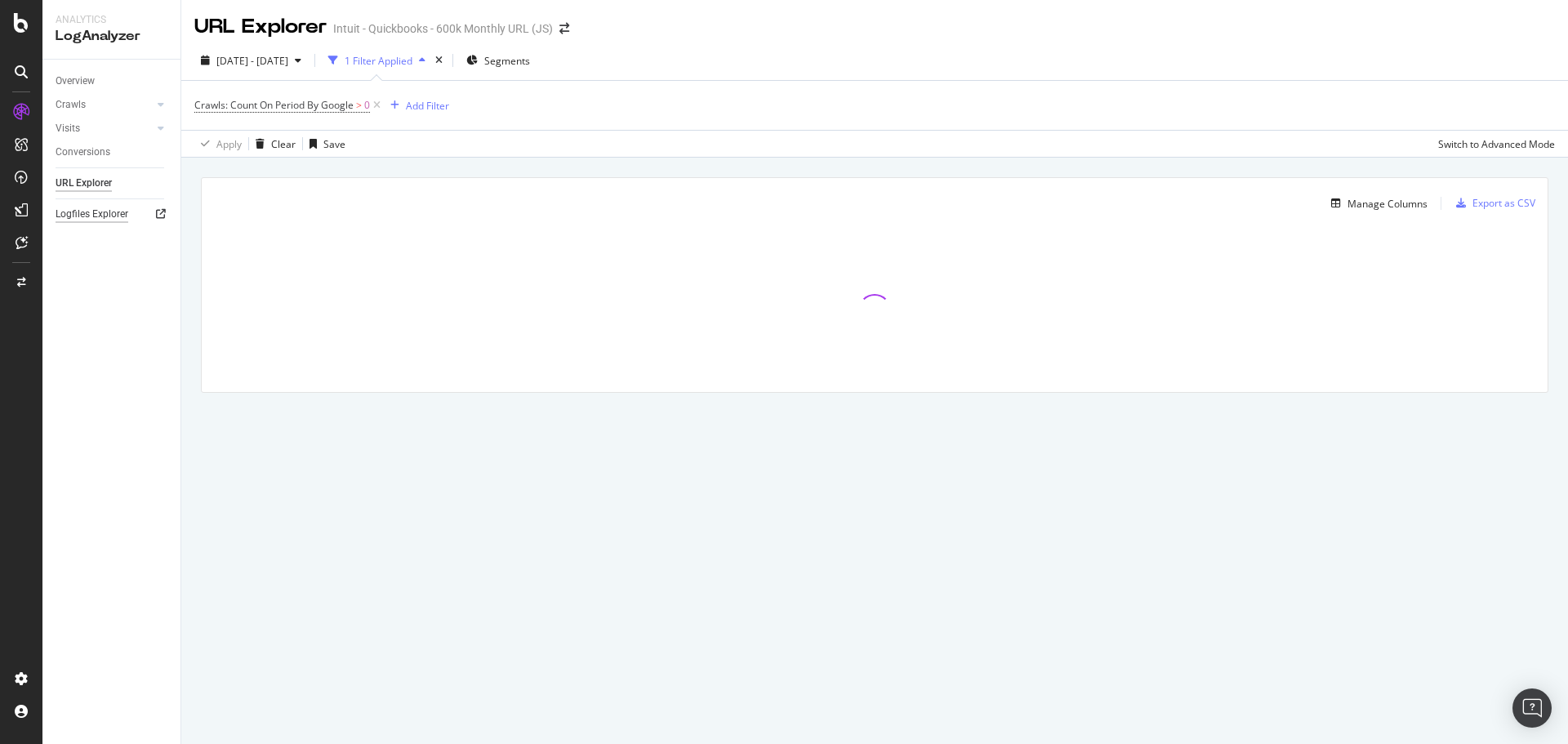
click at [80, 211] on div "Logfiles Explorer" at bounding box center [91, 214] width 73 height 17
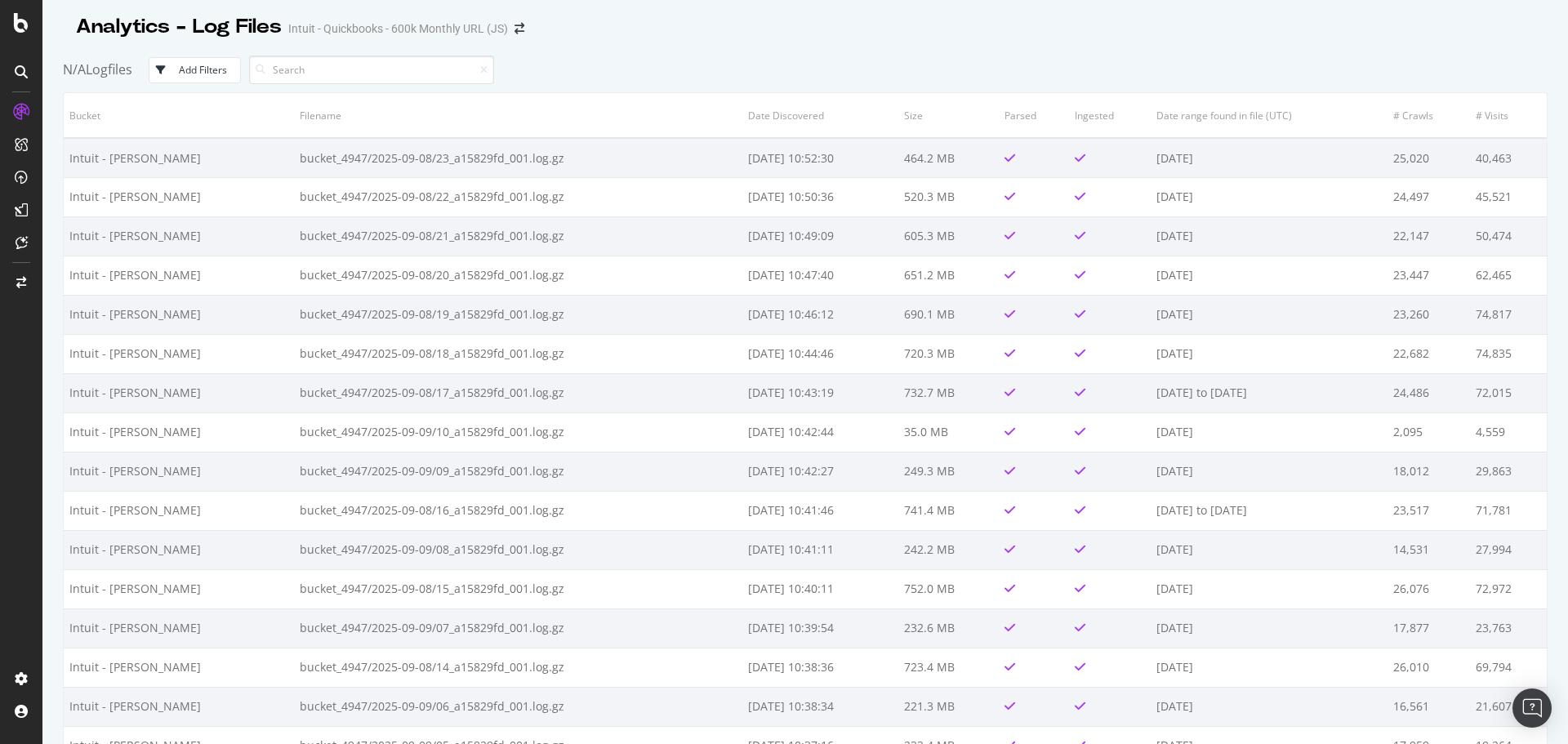
click at [189, 70] on div "Add Filters" at bounding box center [203, 69] width 48 height 13
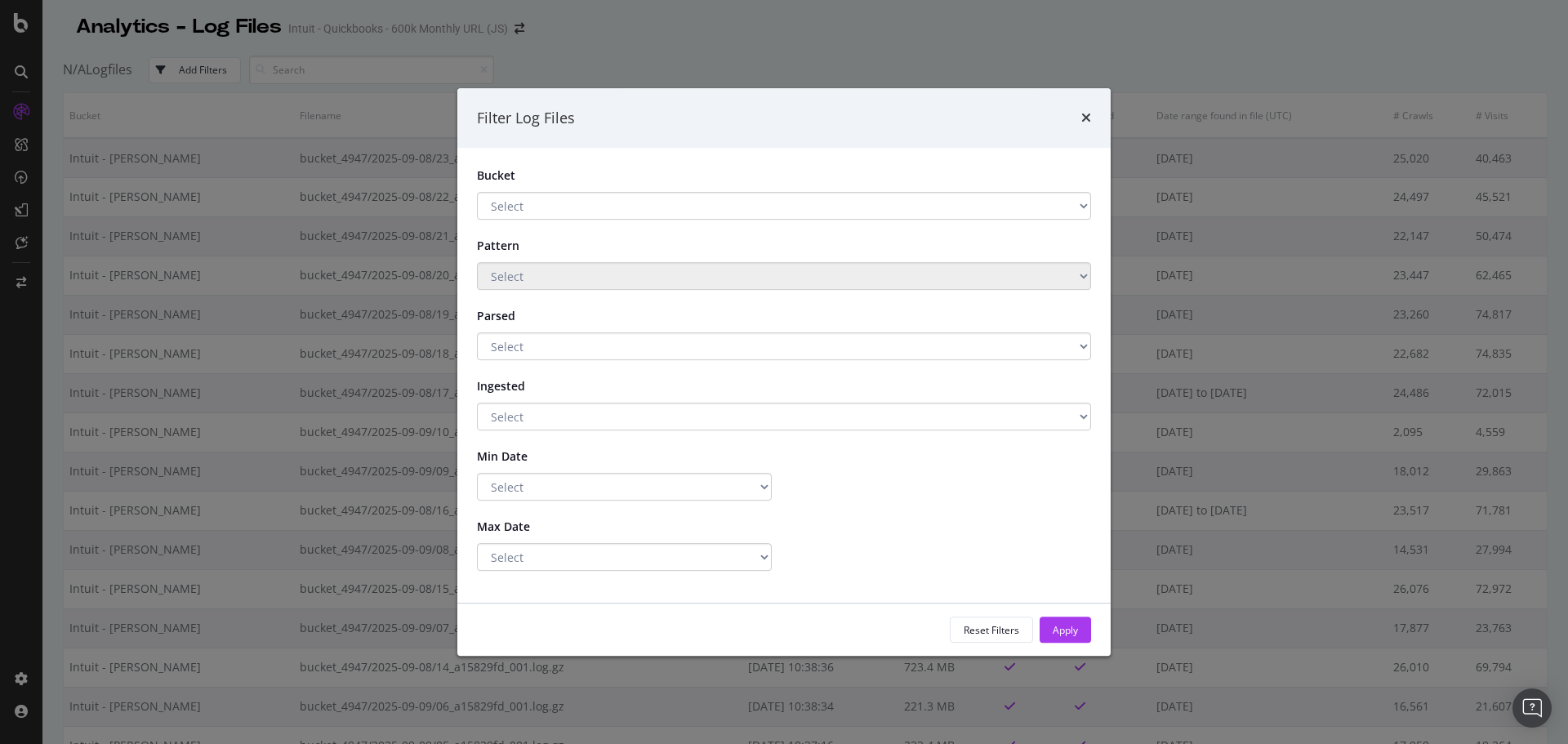
click at [611, 203] on select "Select Intuit - BLAIN HA Storage Main storage S3" at bounding box center [784, 205] width 614 height 28
select select "42ed732b-8808-437f-921b-f2e499cff7c0"
click at [477, 192] on select "Select Intuit - BLAIN HA Storage Main storage S3" at bounding box center [784, 205] width 614 height 28
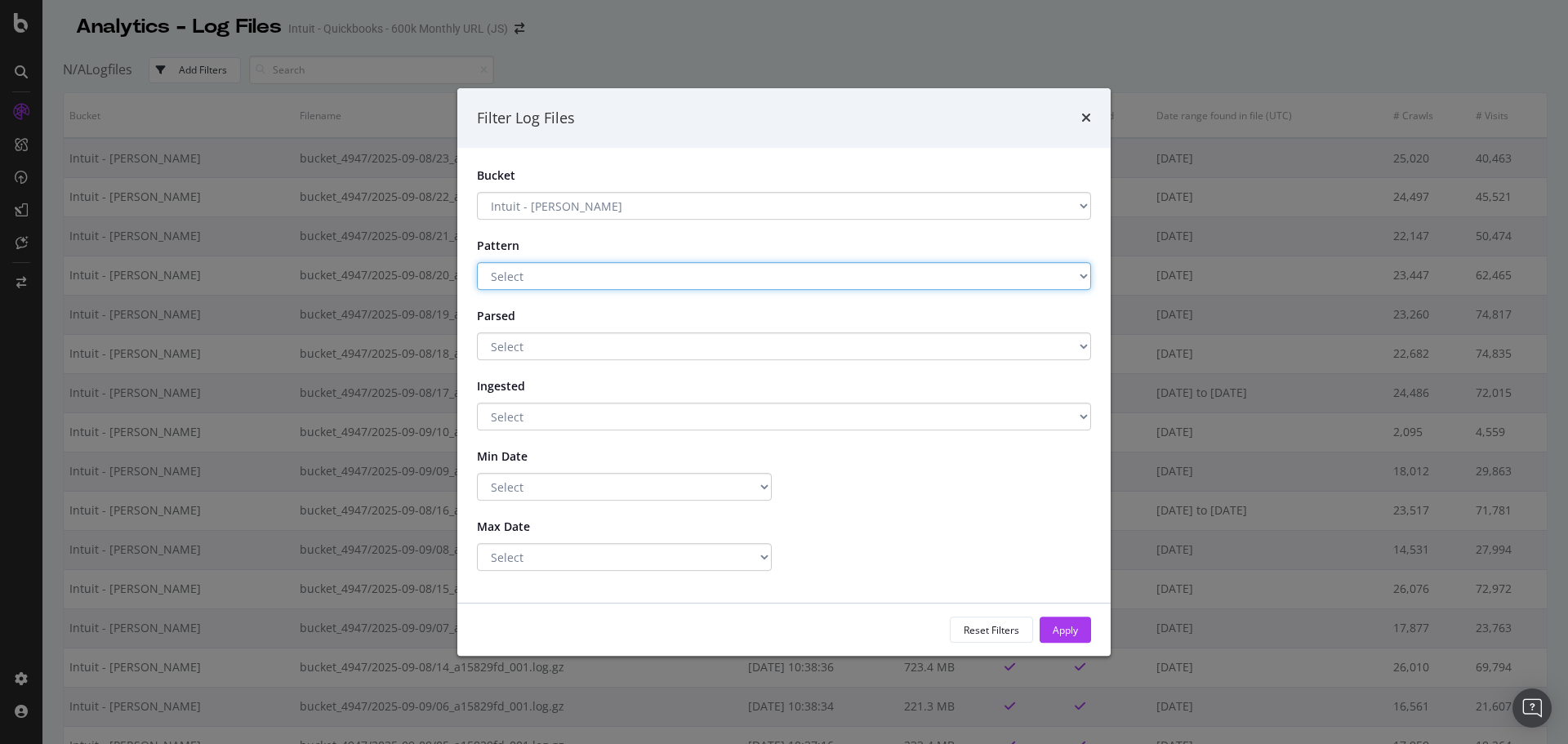
click at [586, 271] on select "Select .*$ Has a Pattern No Pattern" at bounding box center [784, 275] width 614 height 28
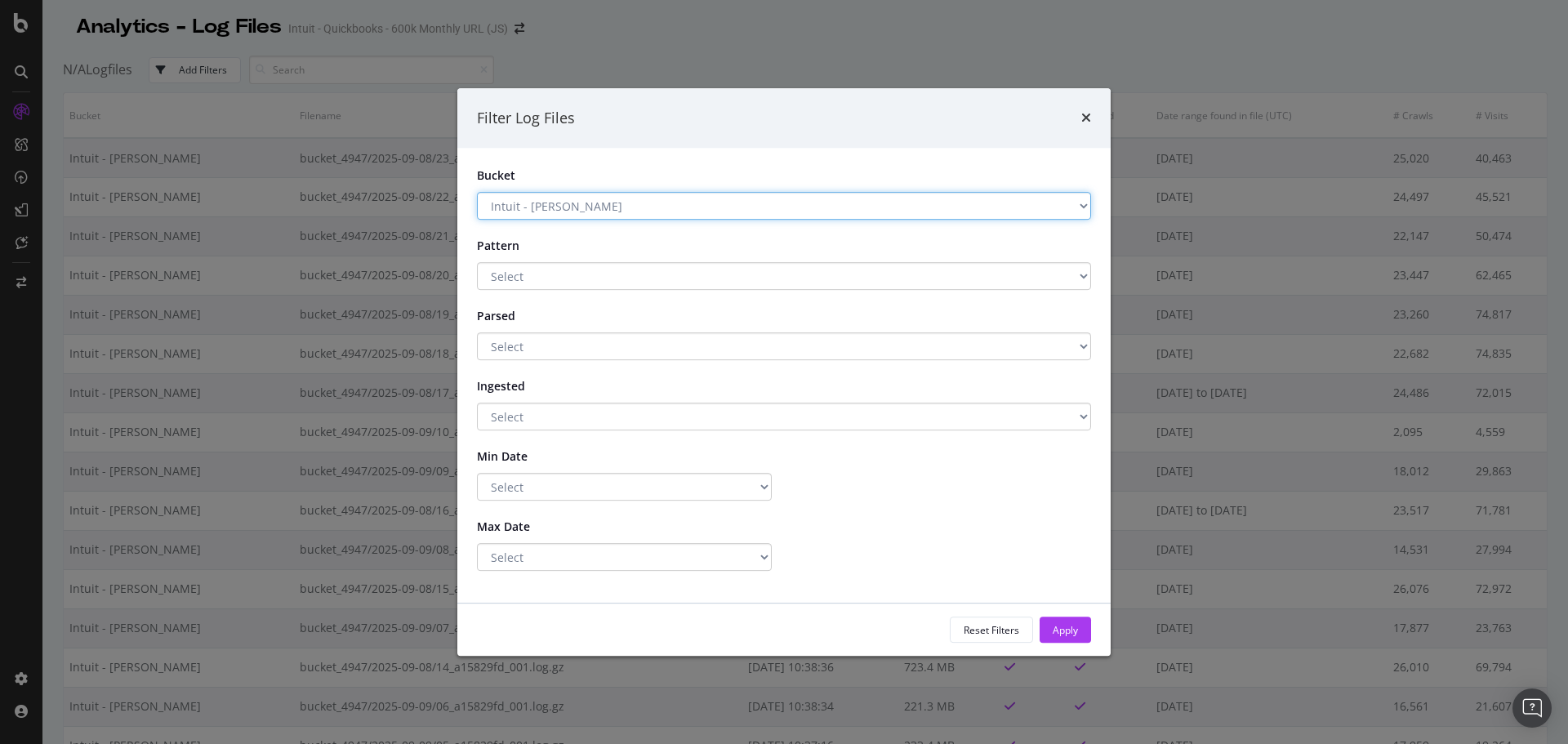
click at [619, 198] on select "Select Intuit - BLAIN HA Storage Main storage S3" at bounding box center [784, 205] width 614 height 28
select select "modal"
click at [477, 192] on select "Select Intuit - BLAIN HA Storage Main storage S3" at bounding box center [784, 205] width 614 height 28
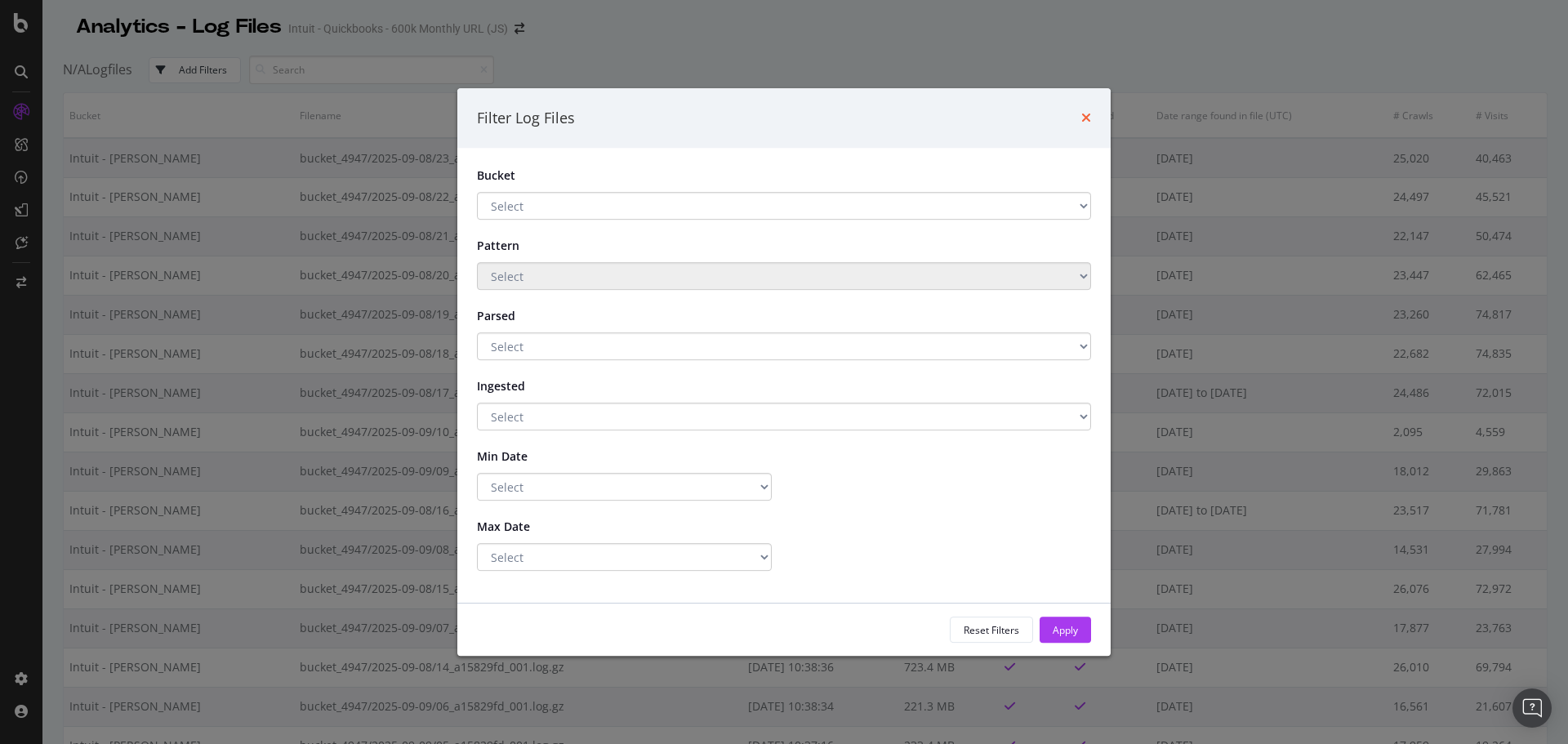
click at [1086, 117] on icon "times" at bounding box center [1086, 117] width 10 height 13
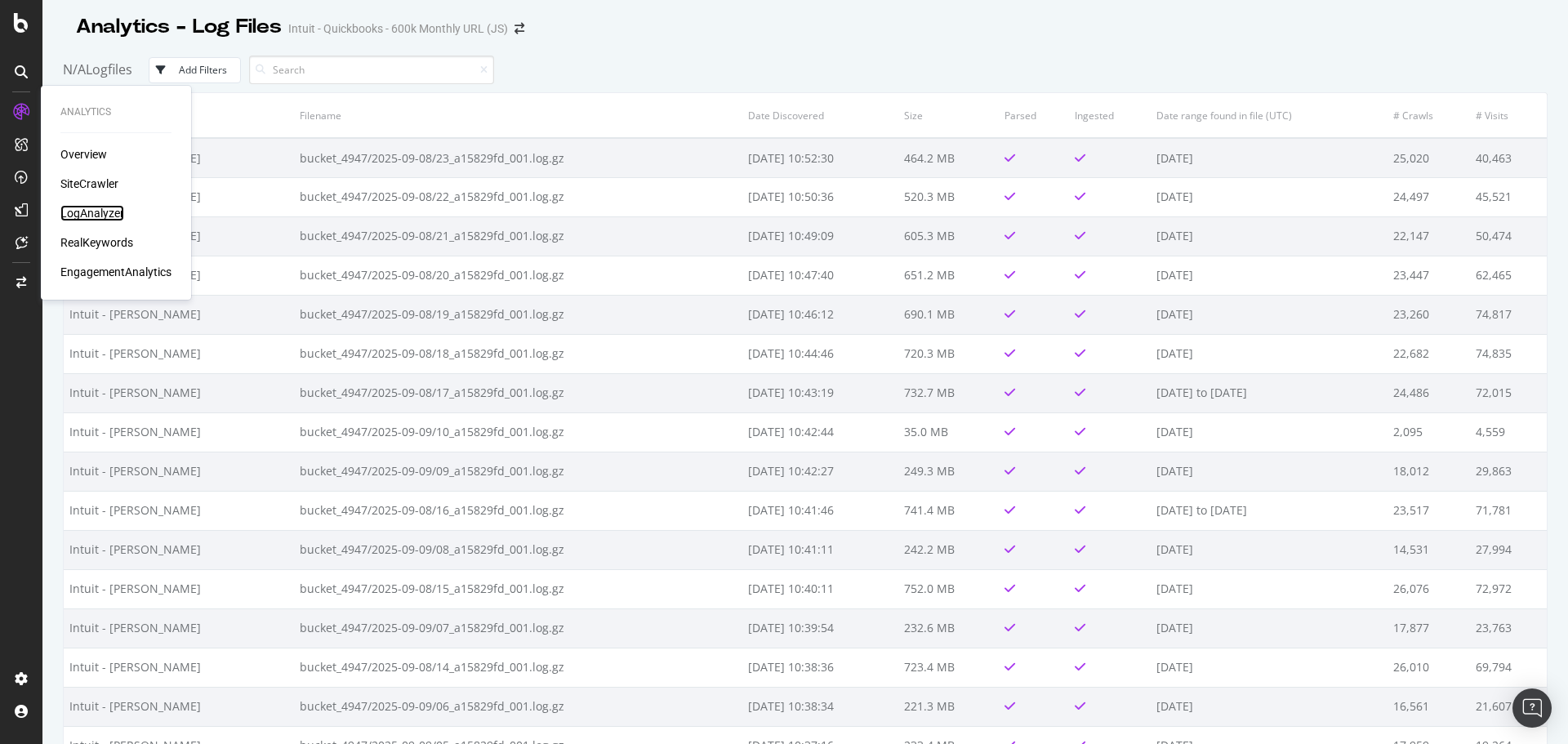
click at [95, 212] on div "LogAnalyzer" at bounding box center [91, 213] width 64 height 16
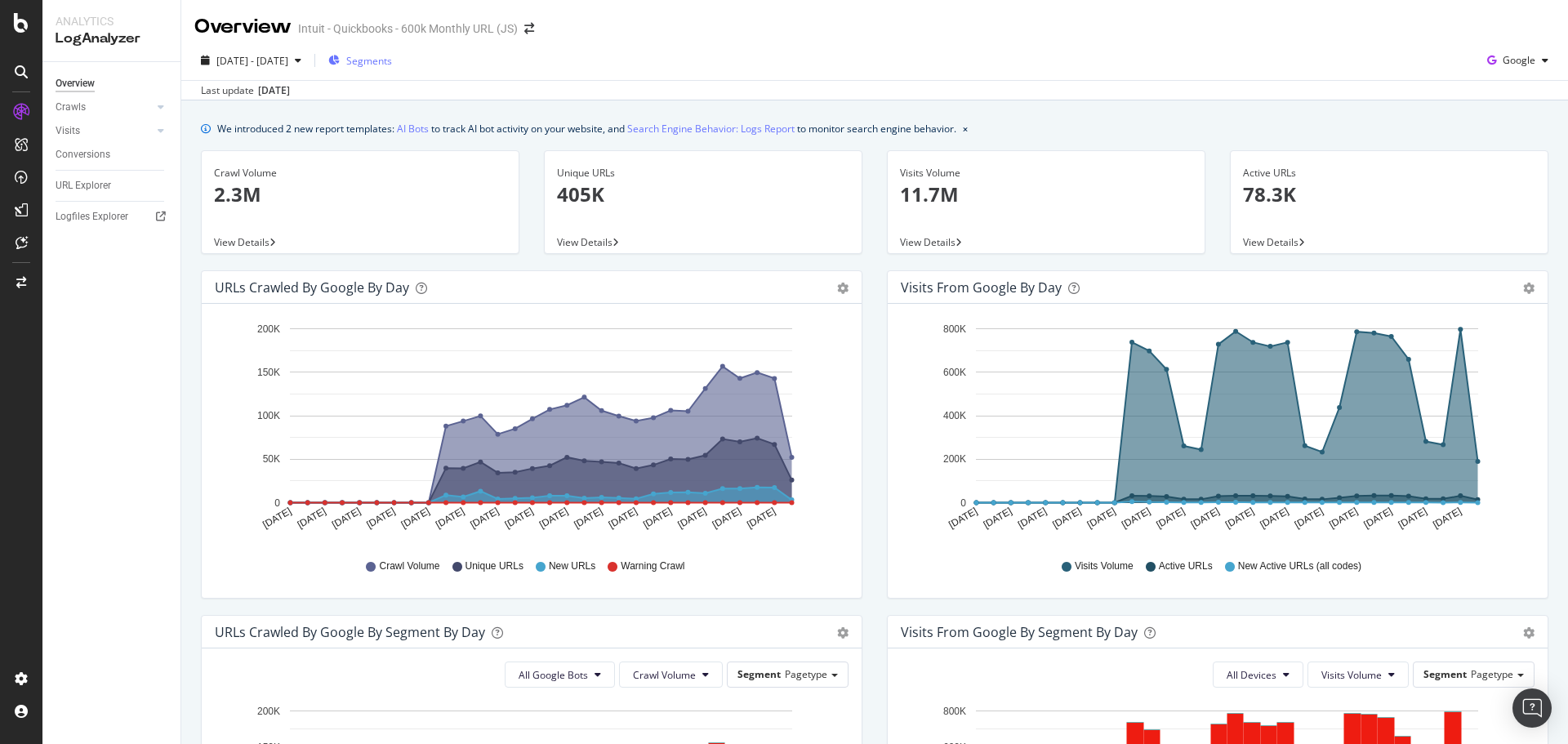
click at [392, 63] on span "Segments" at bounding box center [368, 60] width 46 height 13
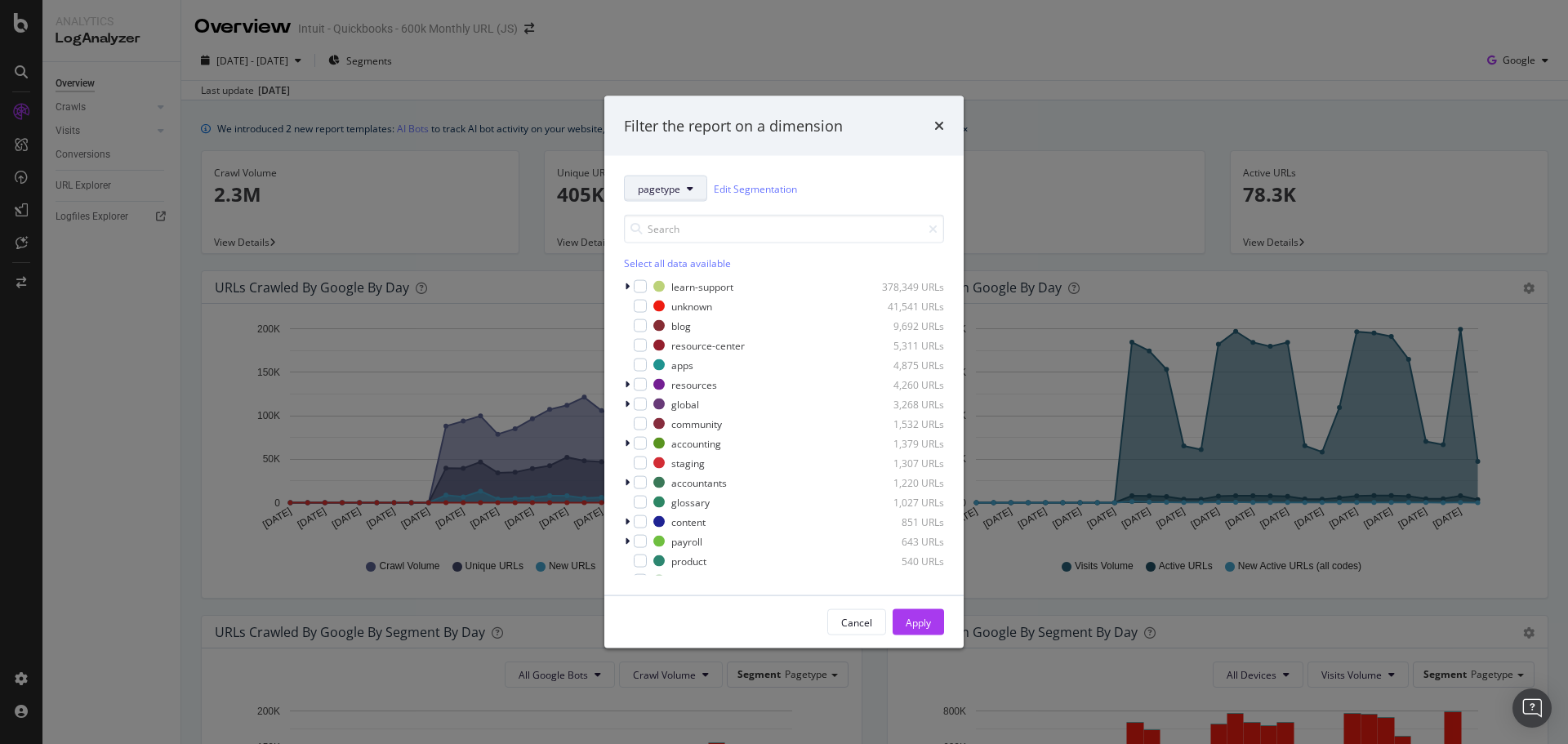
click at [689, 186] on icon "modal" at bounding box center [689, 188] width 6 height 10
click at [813, 183] on div "pagetype Edit Segmentation" at bounding box center [784, 188] width 320 height 26
click at [938, 125] on icon "times" at bounding box center [939, 125] width 10 height 13
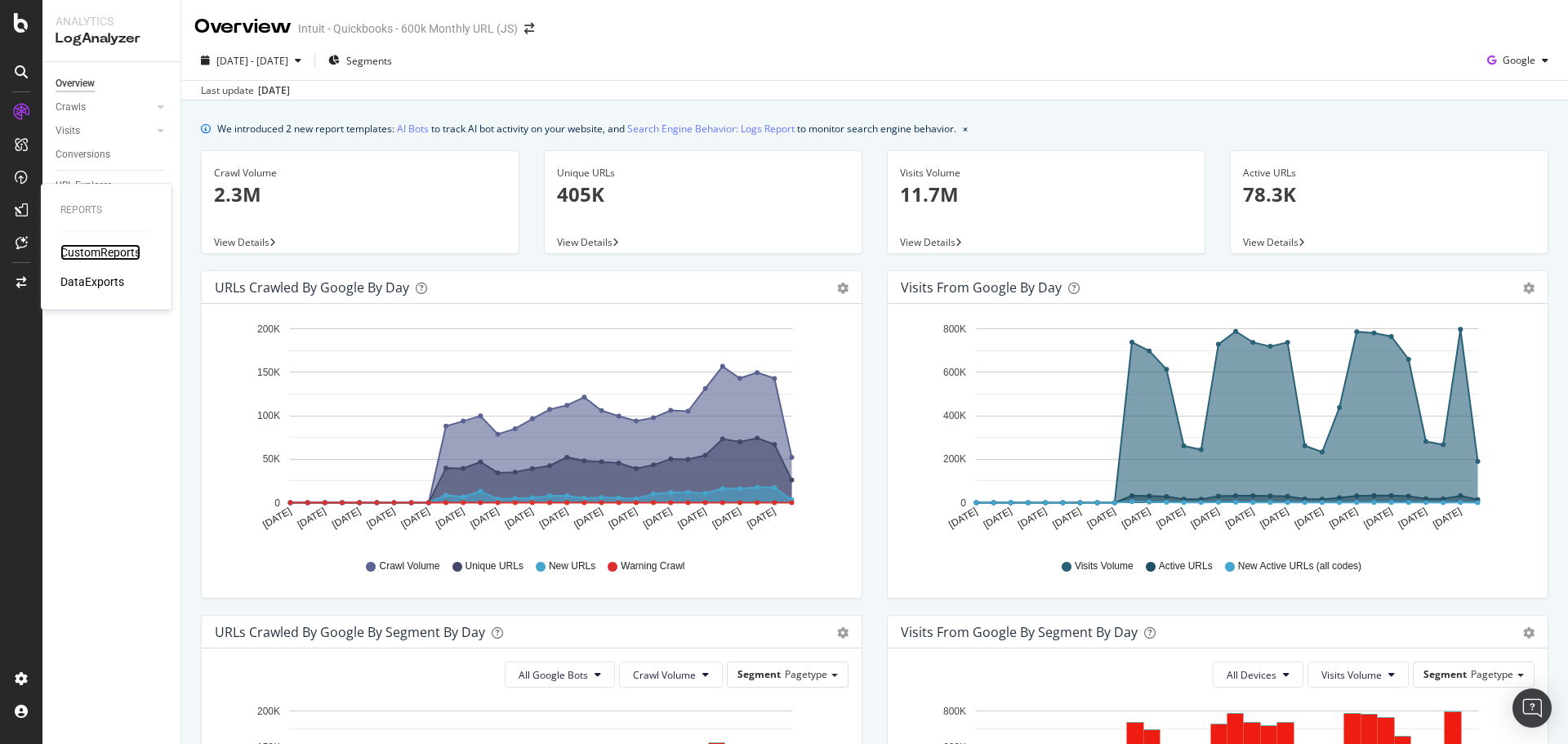
click at [99, 250] on div "CustomReports" at bounding box center [100, 252] width 80 height 16
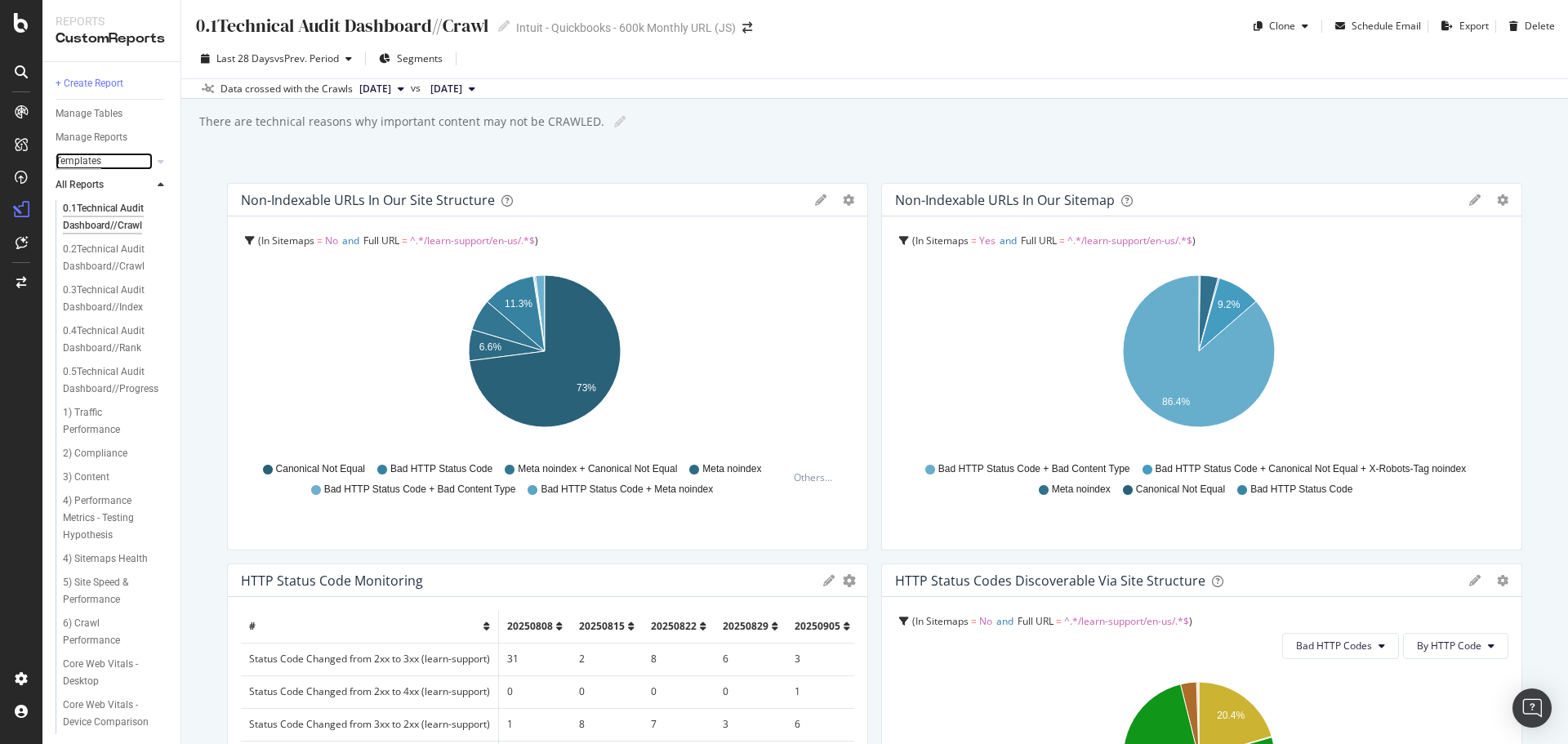
click at [89, 156] on div "Templates" at bounding box center [78, 160] width 46 height 17
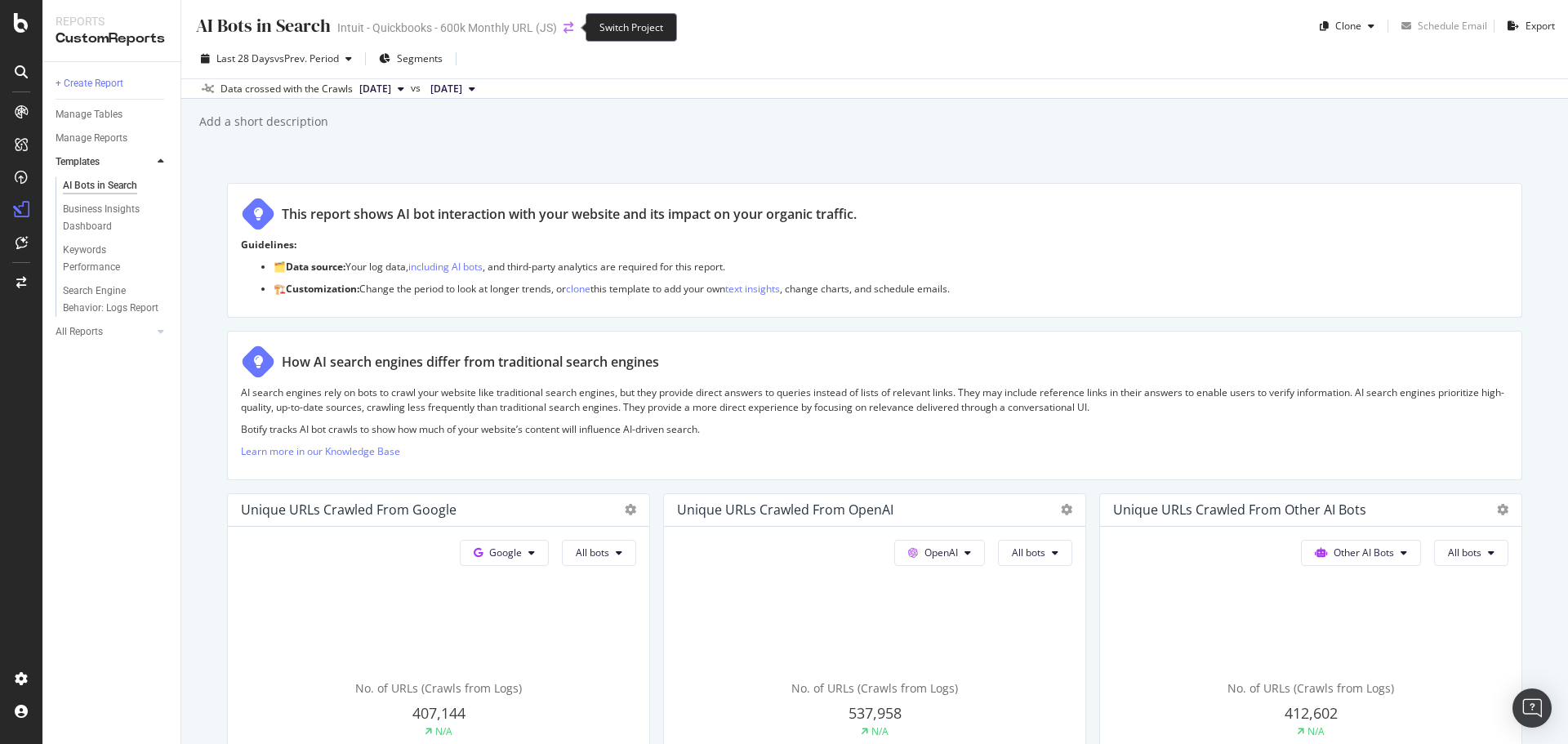
click at [564, 22] on icon "arrow-right-arrow-left" at bounding box center [567, 28] width 10 height 12
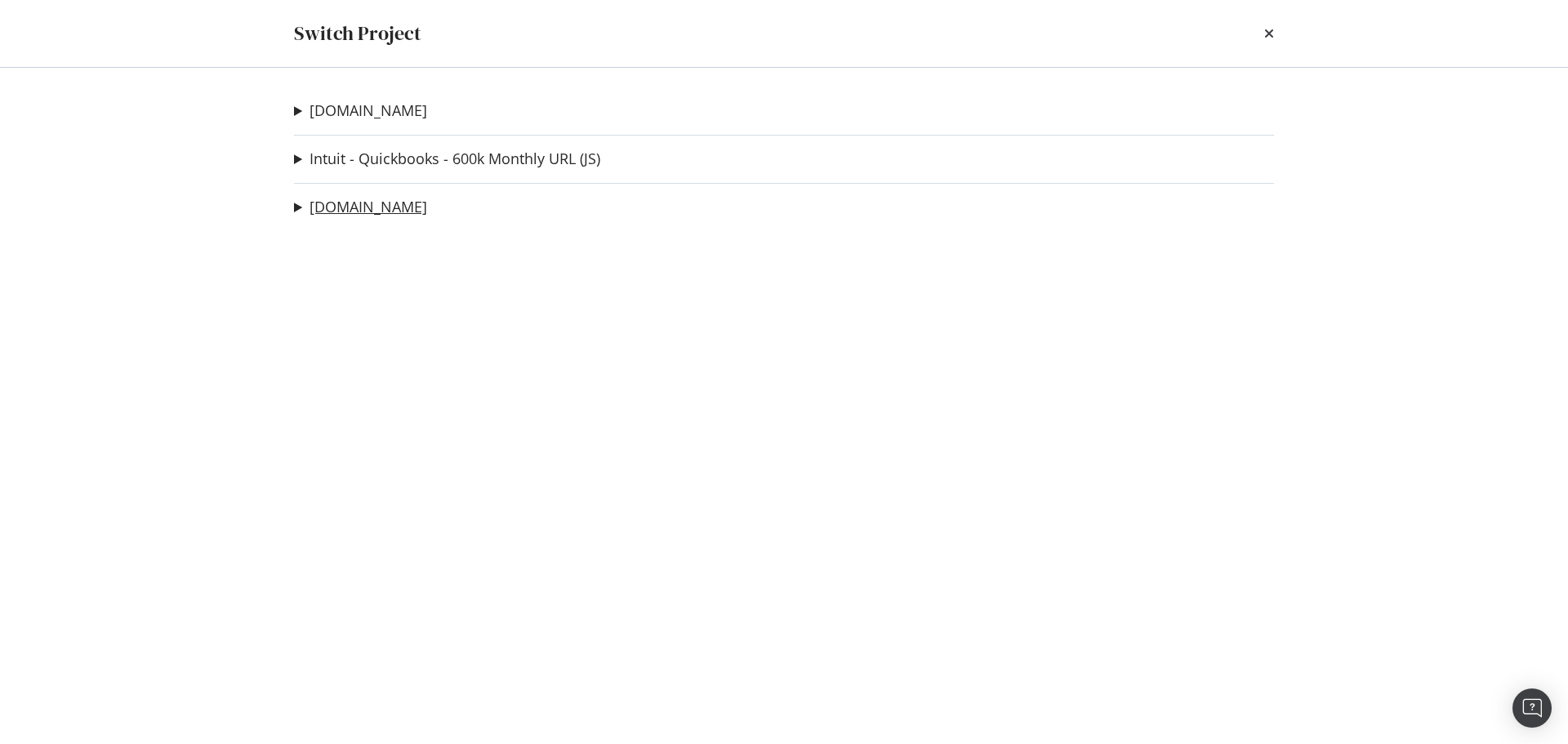
click at [341, 206] on link "[DOMAIN_NAME]" at bounding box center [368, 206] width 117 height 17
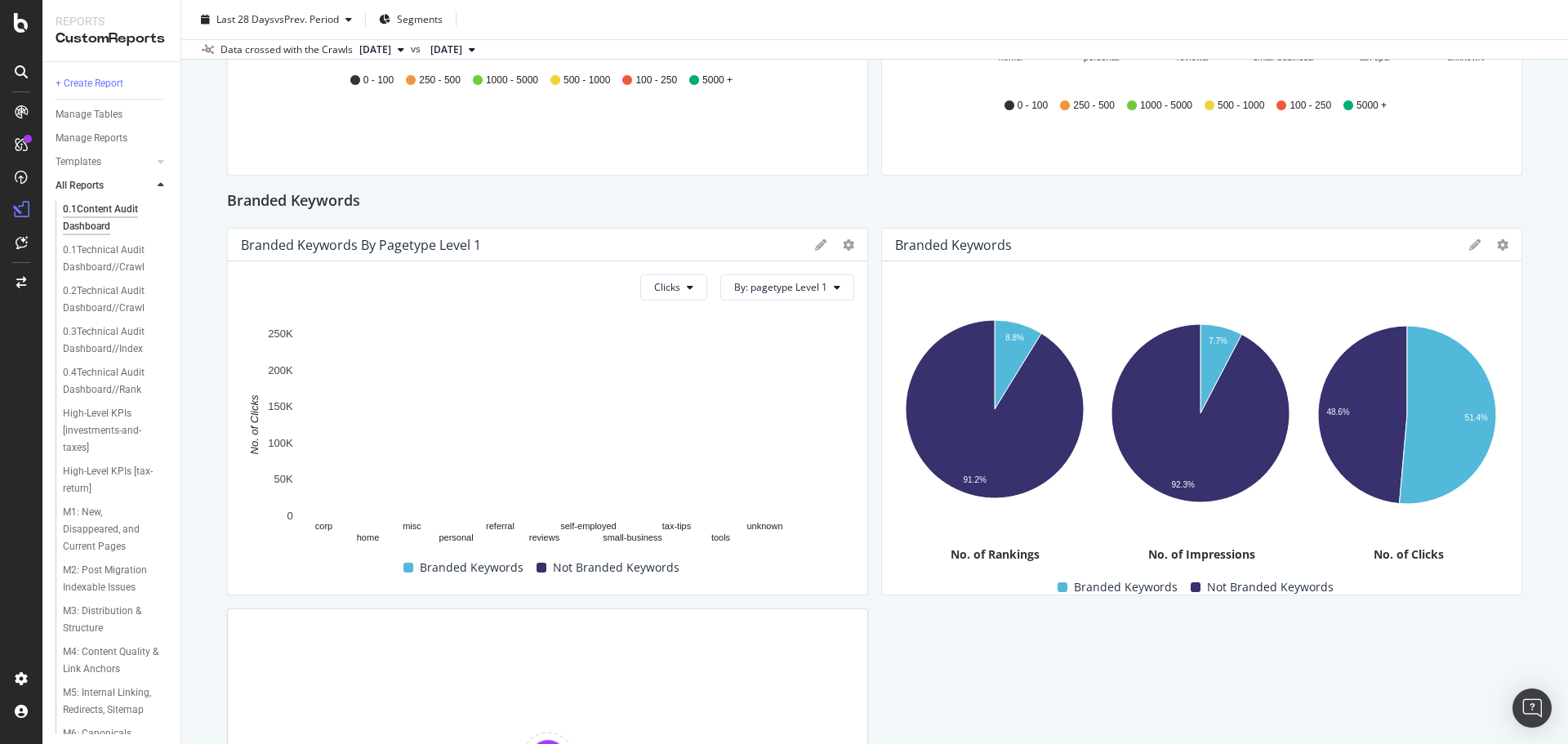
scroll to position [1224, 0]
